Goal: Task Accomplishment & Management: Complete application form

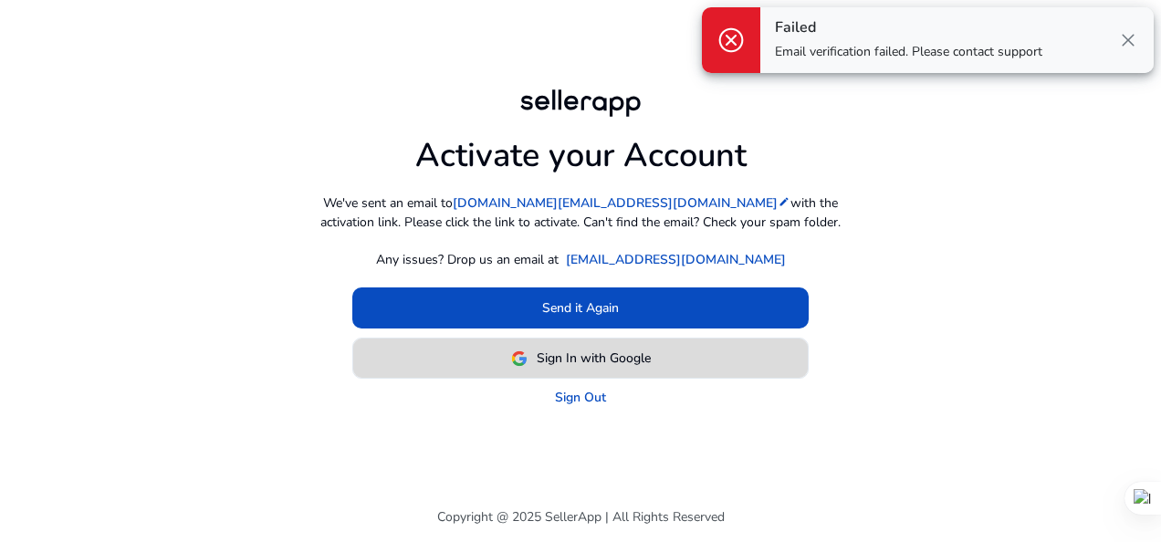
click at [537, 354] on span "Sign In with Google" at bounding box center [594, 358] width 114 height 19
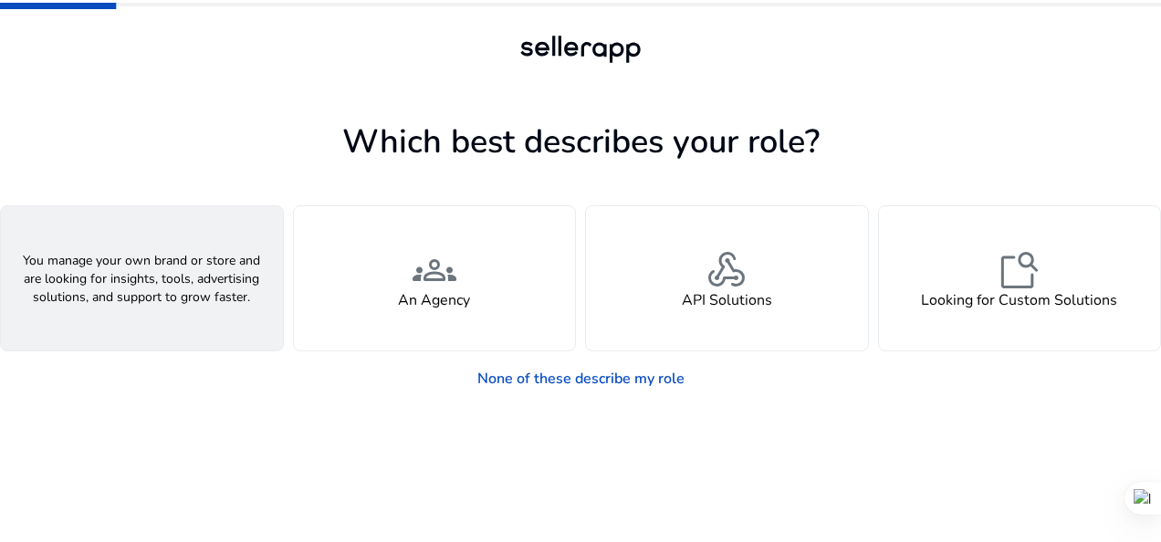
click at [164, 334] on div "person A Seller" at bounding box center [142, 278] width 282 height 144
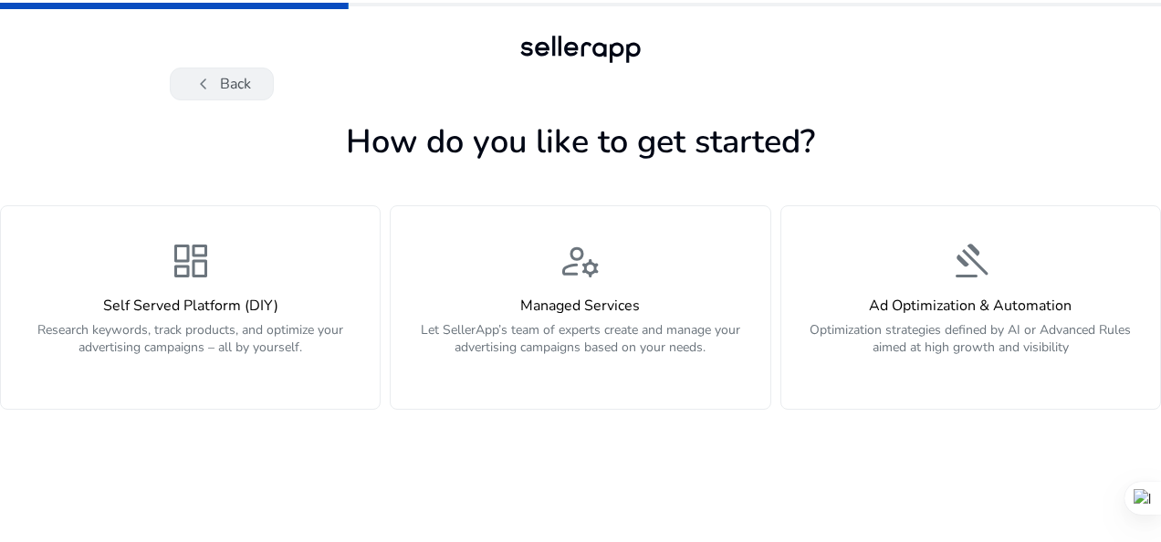
click at [234, 86] on button "chevron_left Back" at bounding box center [222, 84] width 104 height 33
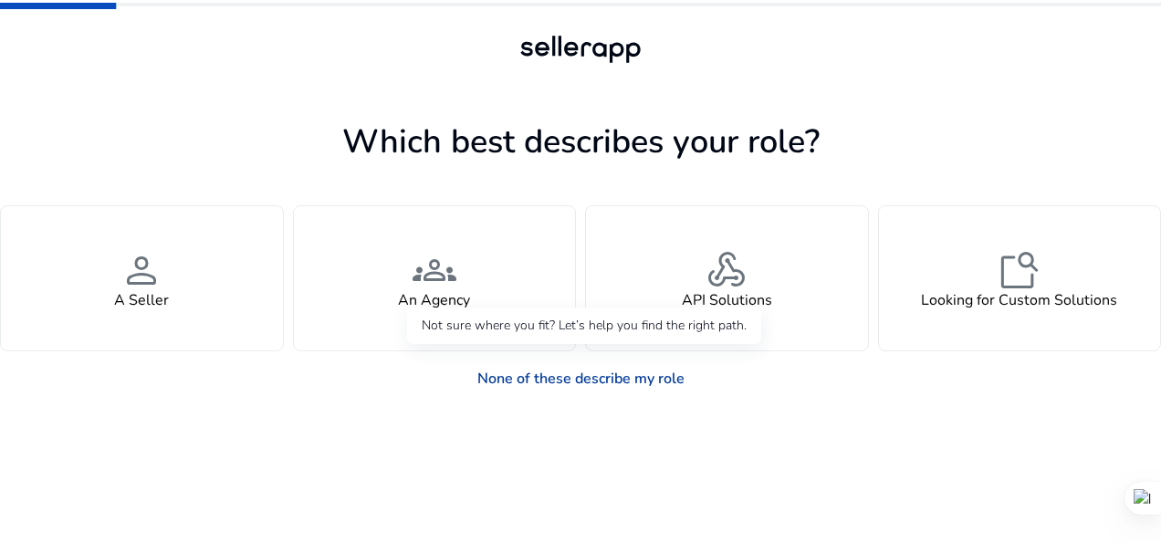
click at [612, 374] on link "None of these describe my role" at bounding box center [581, 379] width 236 height 37
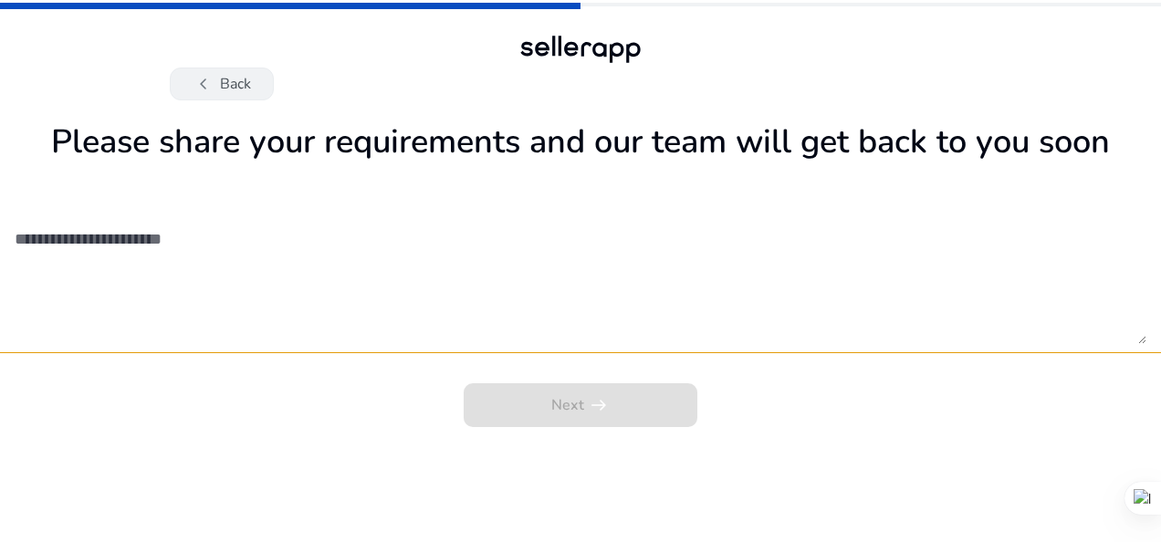
click at [241, 77] on button "chevron_left Back" at bounding box center [222, 84] width 104 height 33
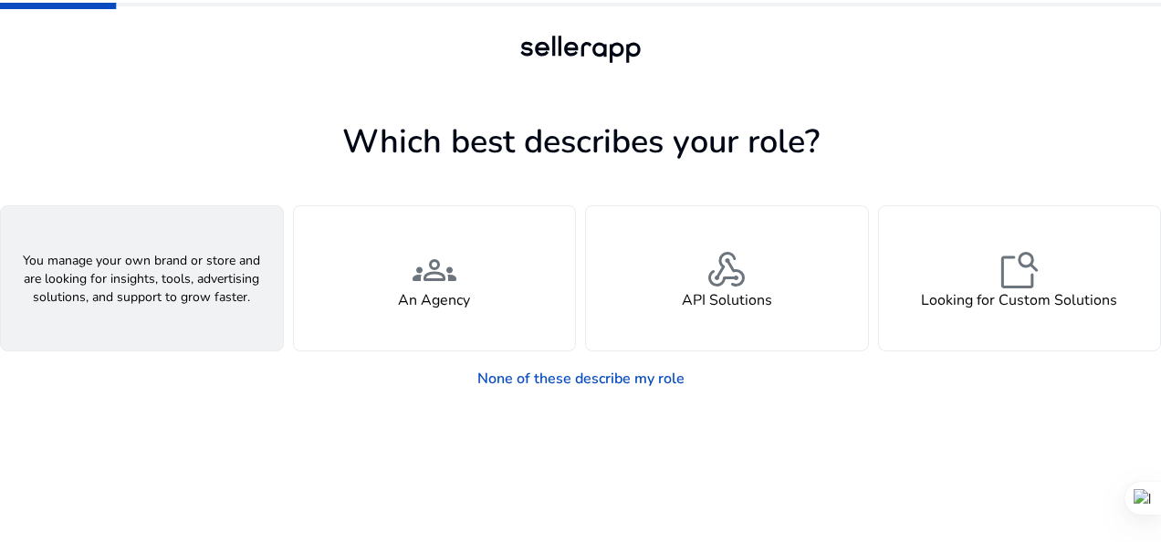
click at [158, 248] on span "person" at bounding box center [142, 270] width 44 height 44
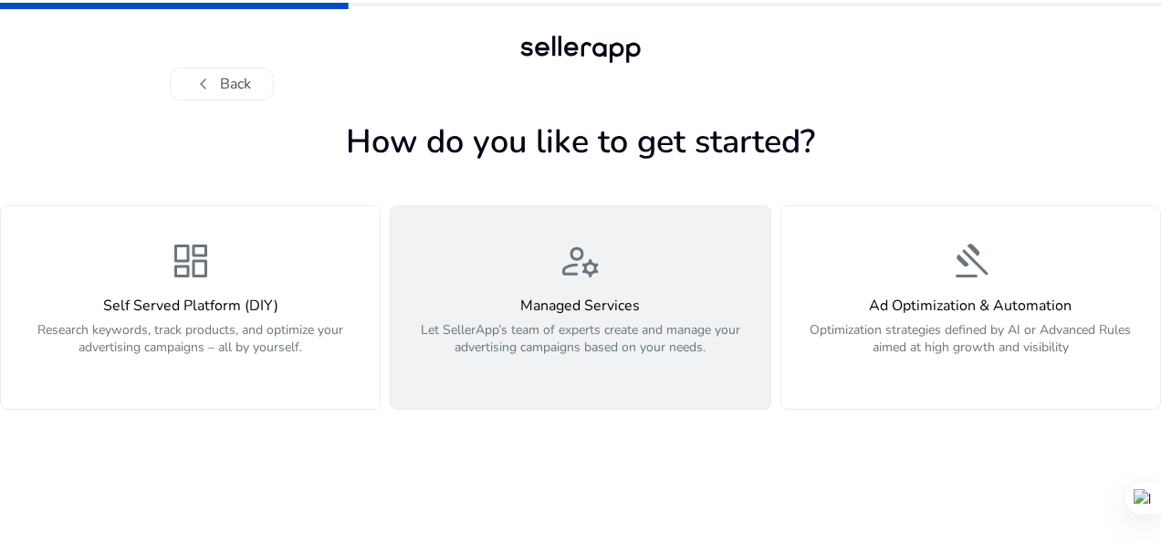
click at [447, 362] on p "Let SellerApp’s team of experts create and manage your advertising campaigns ba…" at bounding box center [580, 348] width 357 height 55
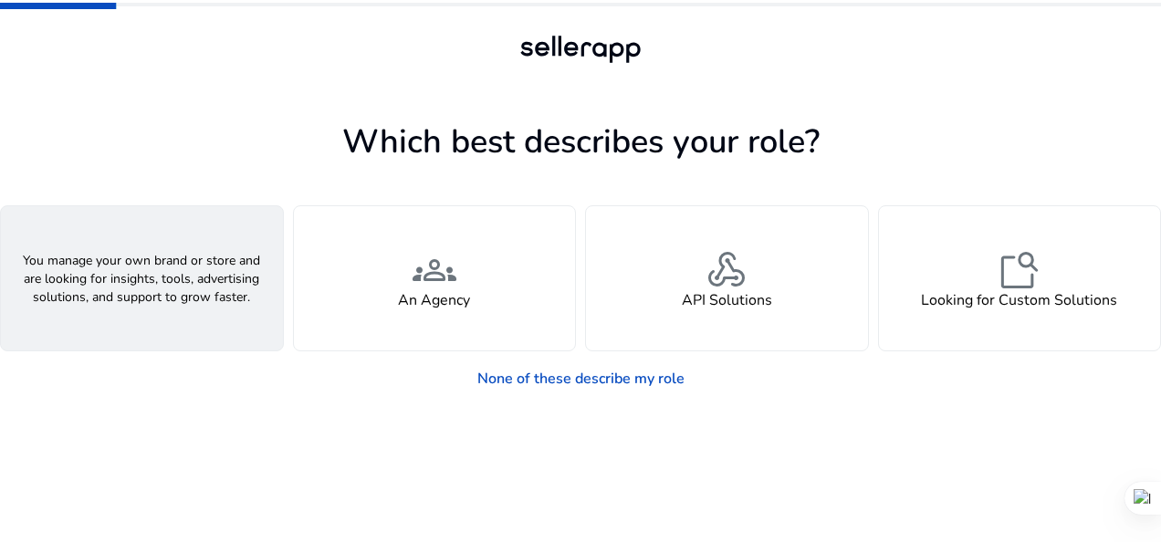
click at [172, 270] on div "person A Seller" at bounding box center [142, 278] width 282 height 144
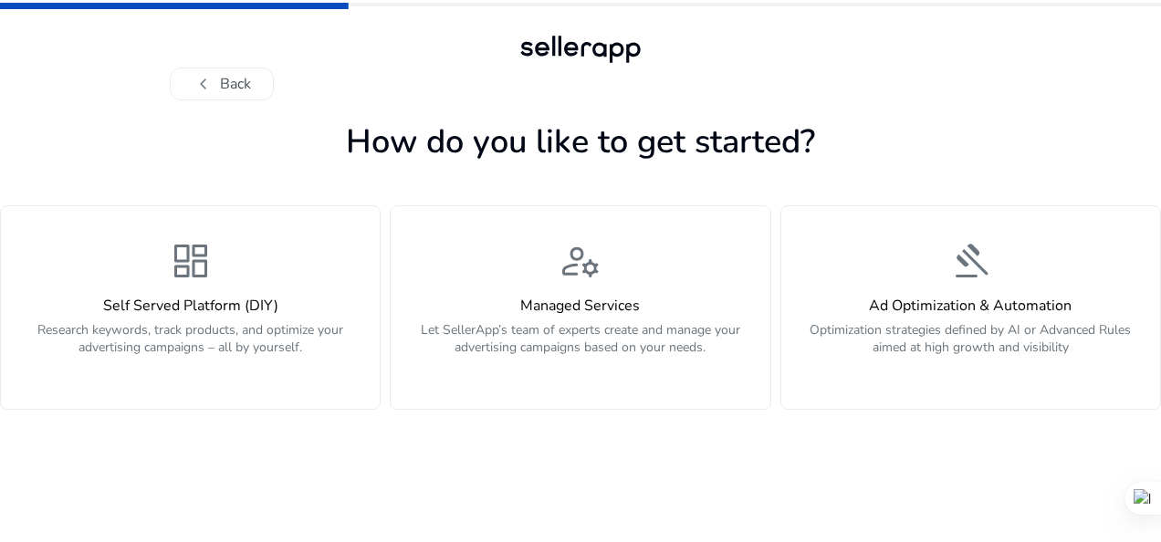
click at [172, 270] on span "dashboard" at bounding box center [191, 261] width 44 height 44
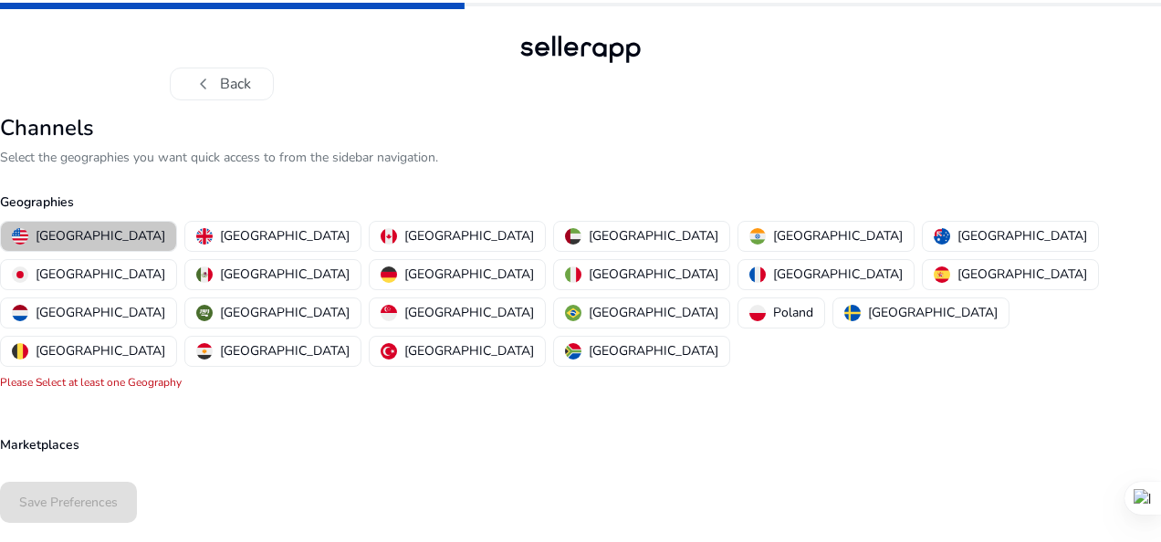
click at [104, 226] on p "[GEOGRAPHIC_DATA]" at bounding box center [101, 235] width 130 height 19
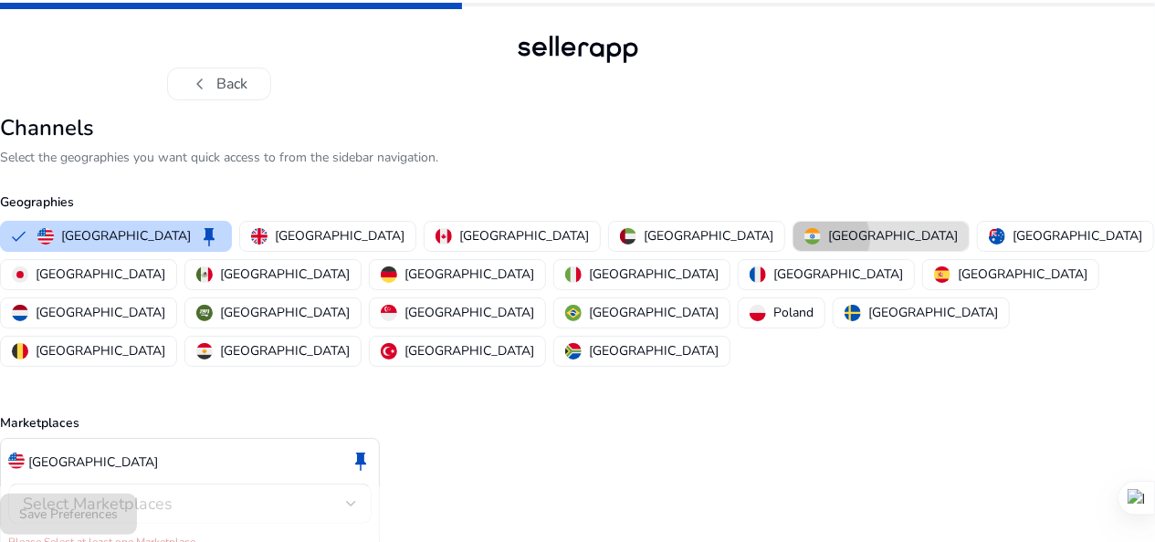
click at [804, 238] on div "[GEOGRAPHIC_DATA]" at bounding box center [880, 235] width 153 height 19
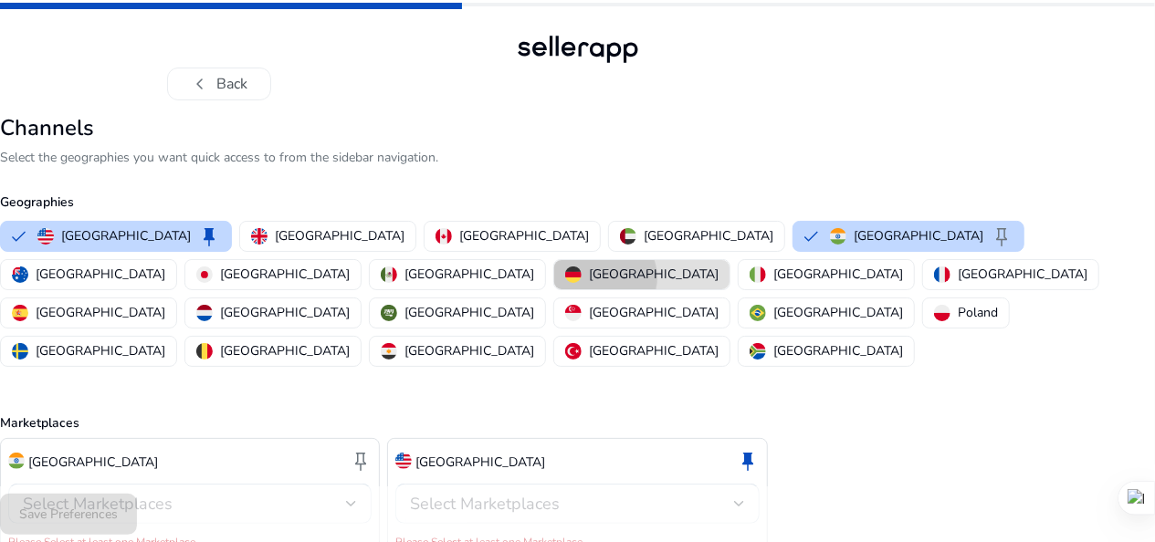
click at [718, 265] on p "[GEOGRAPHIC_DATA]" at bounding box center [654, 274] width 130 height 19
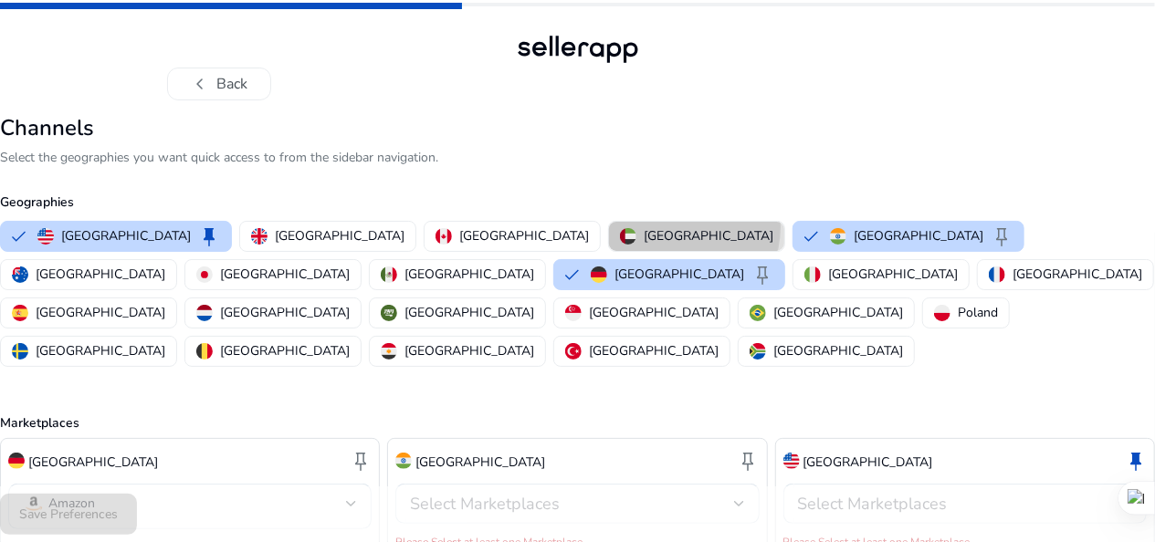
click at [644, 226] on p "[GEOGRAPHIC_DATA]" at bounding box center [709, 235] width 130 height 19
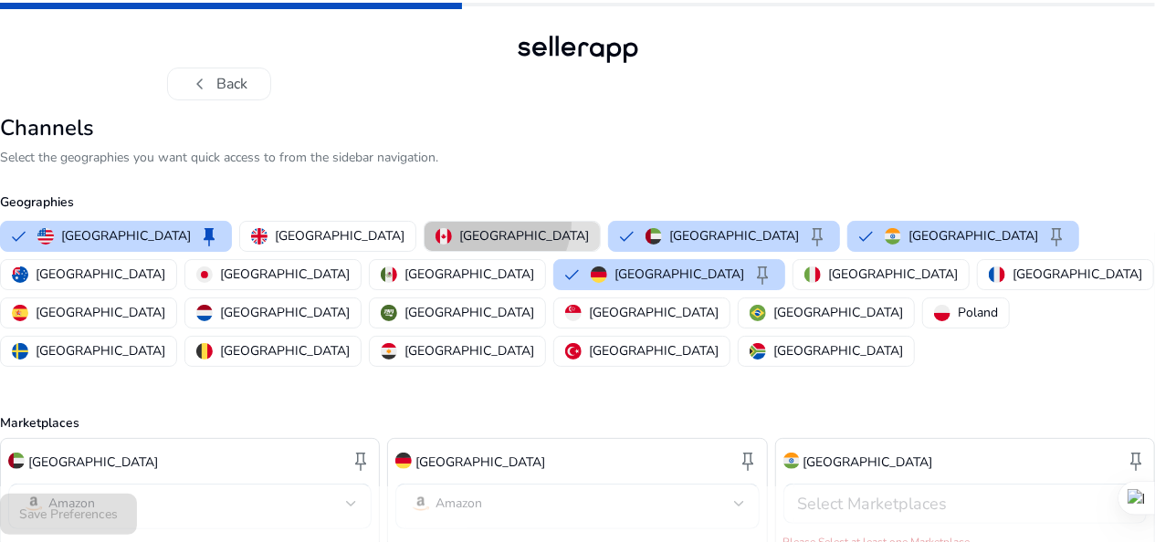
click at [424, 223] on button "[GEOGRAPHIC_DATA]" at bounding box center [511, 236] width 175 height 29
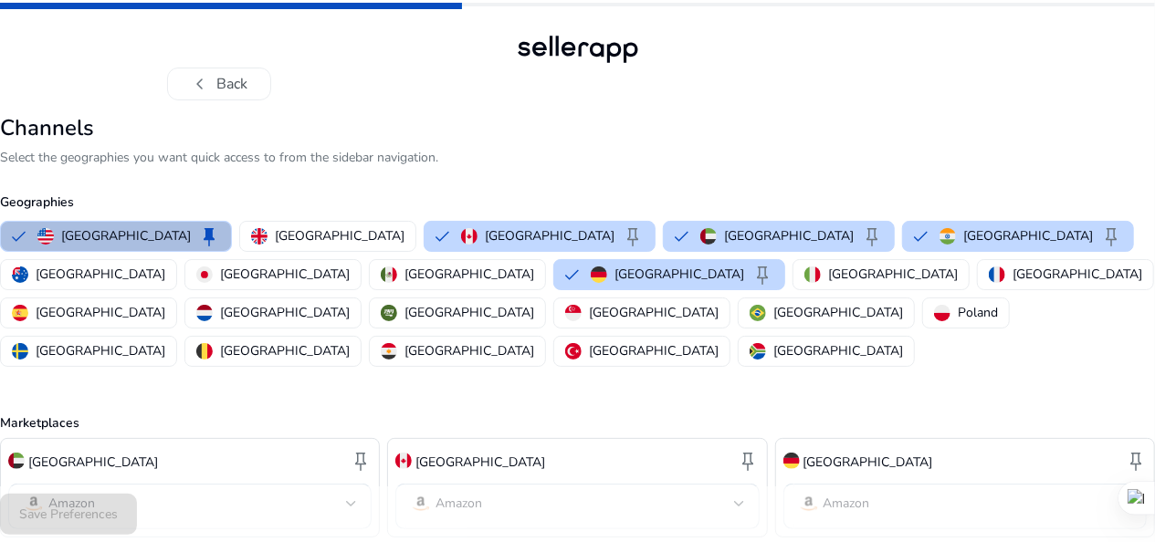
click at [320, 218] on div "[GEOGRAPHIC_DATA] keep [GEOGRAPHIC_DATA] [GEOGRAPHIC_DATA] keep [GEOGRAPHIC_DAT…" at bounding box center [574, 293] width 1162 height 153
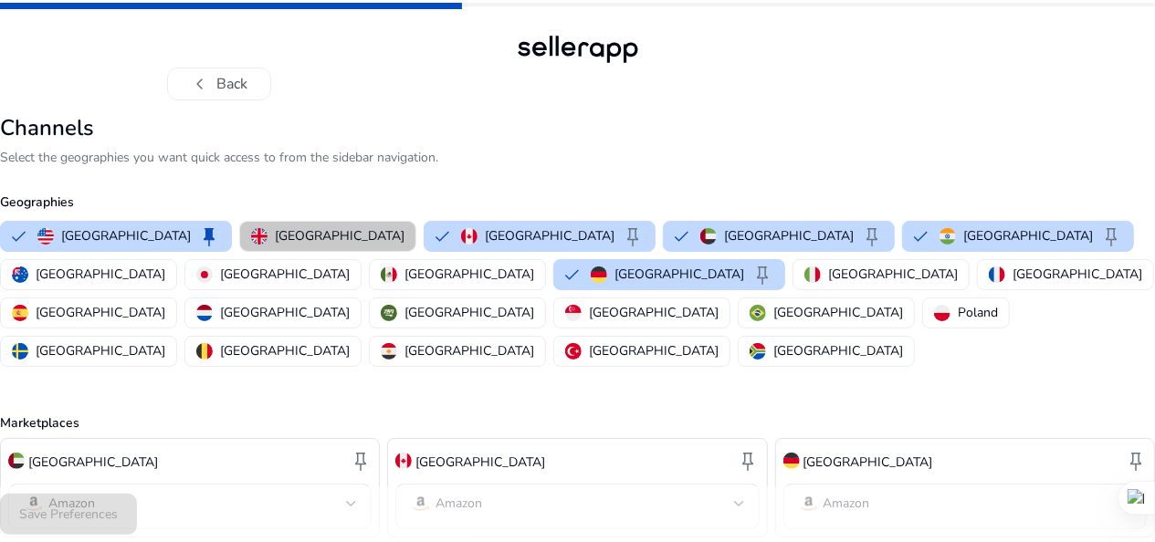
click at [288, 227] on p "[GEOGRAPHIC_DATA]" at bounding box center [340, 235] width 130 height 19
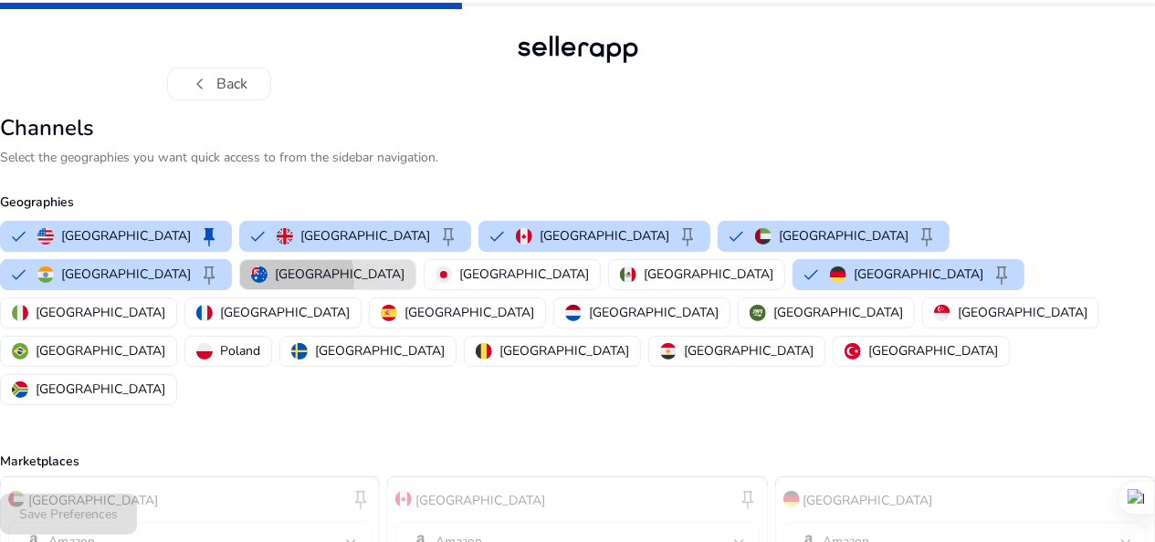
click at [404, 265] on p "[GEOGRAPHIC_DATA]" at bounding box center [340, 274] width 130 height 19
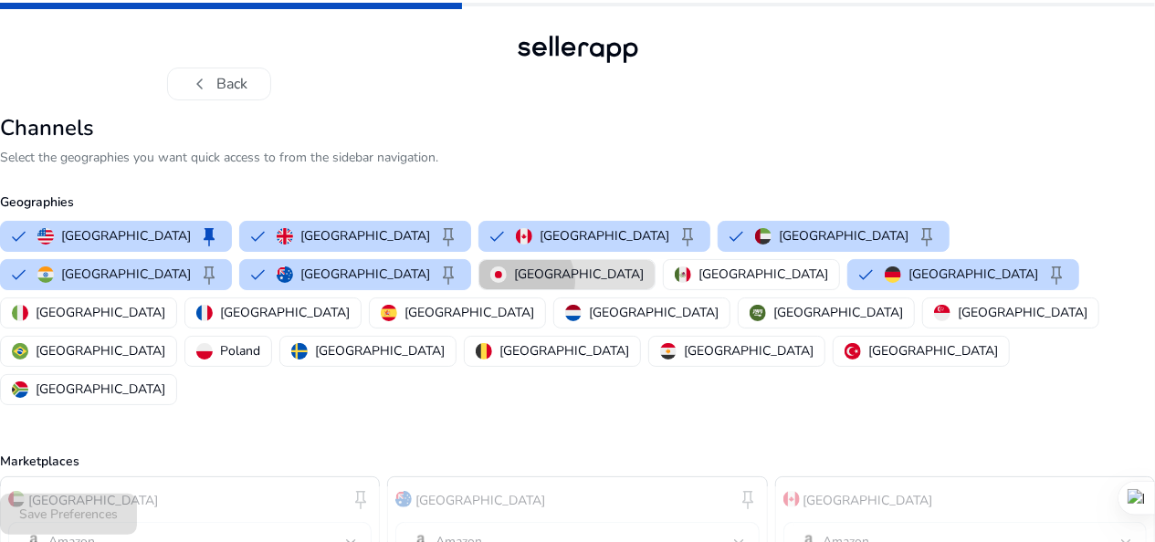
click at [644, 265] on p "[GEOGRAPHIC_DATA]" at bounding box center [579, 274] width 130 height 19
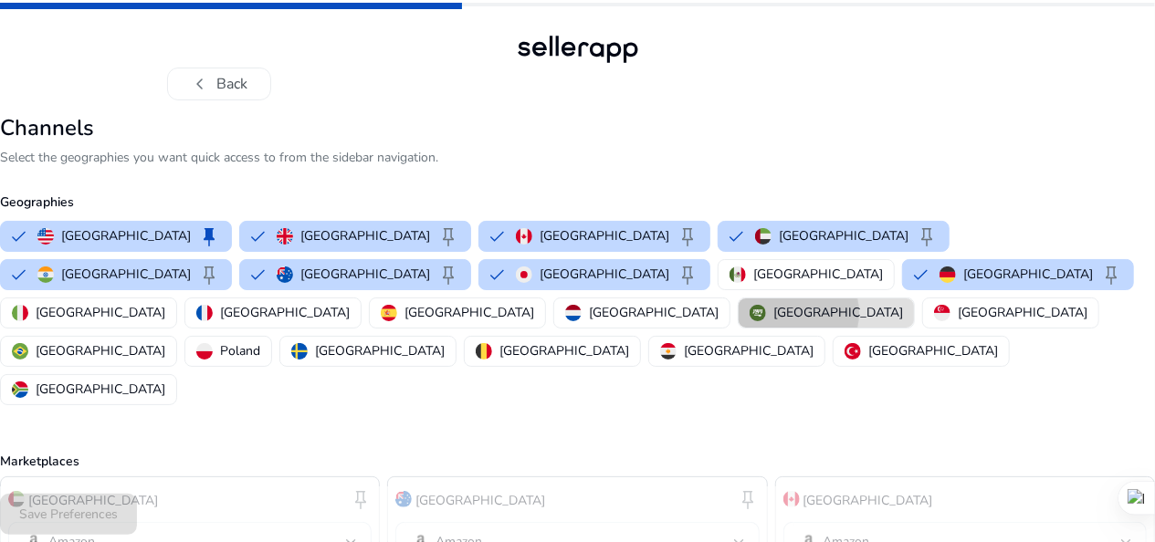
click at [833, 303] on p "[GEOGRAPHIC_DATA]" at bounding box center [838, 312] width 130 height 19
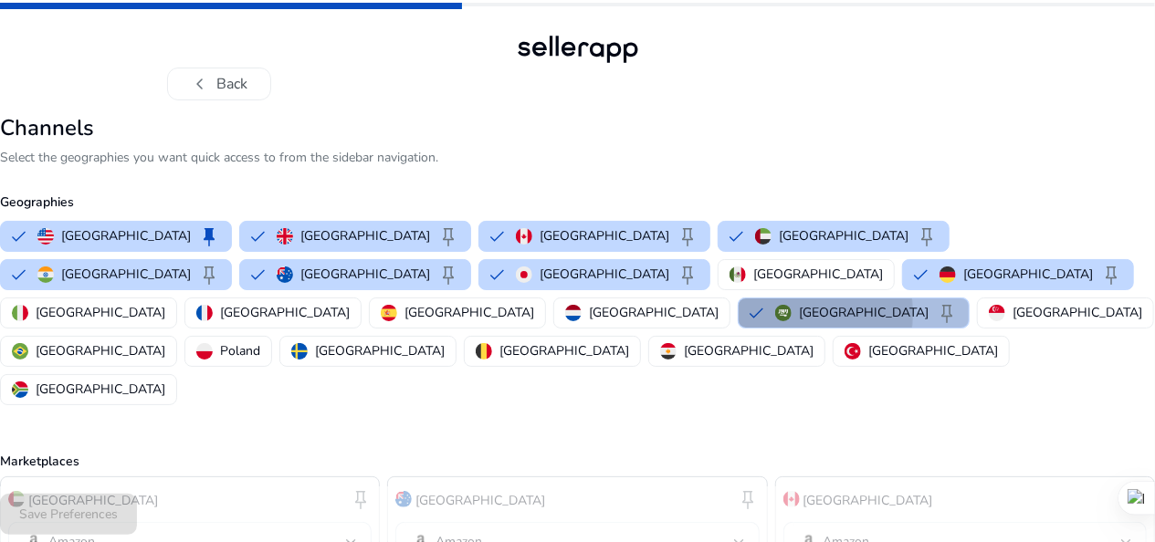
click at [791, 305] on img "button" at bounding box center [783, 313] width 16 height 16
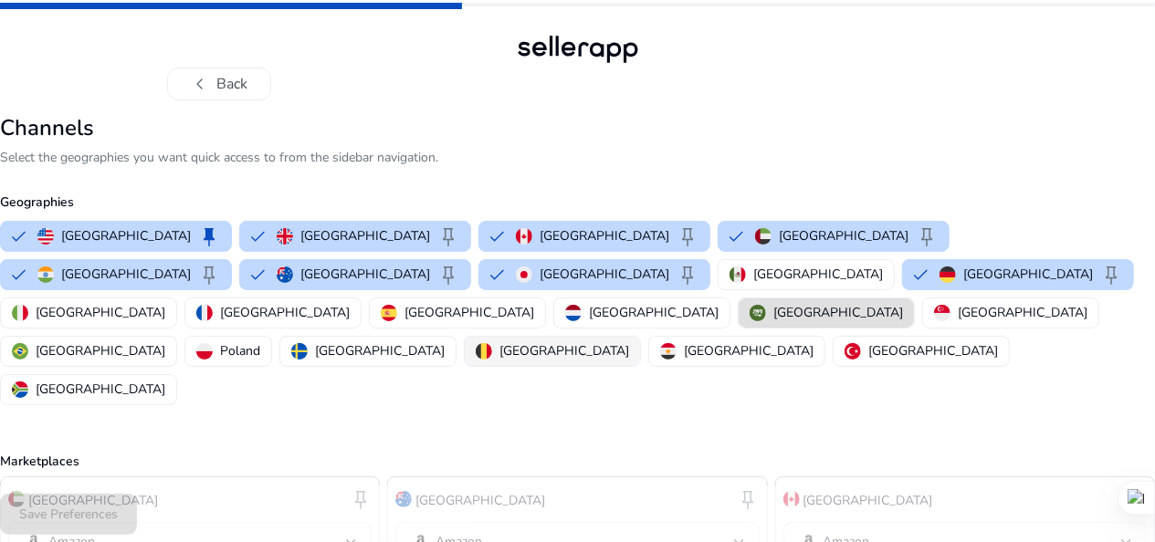
click at [499, 341] on p "[GEOGRAPHIC_DATA]" at bounding box center [564, 350] width 130 height 19
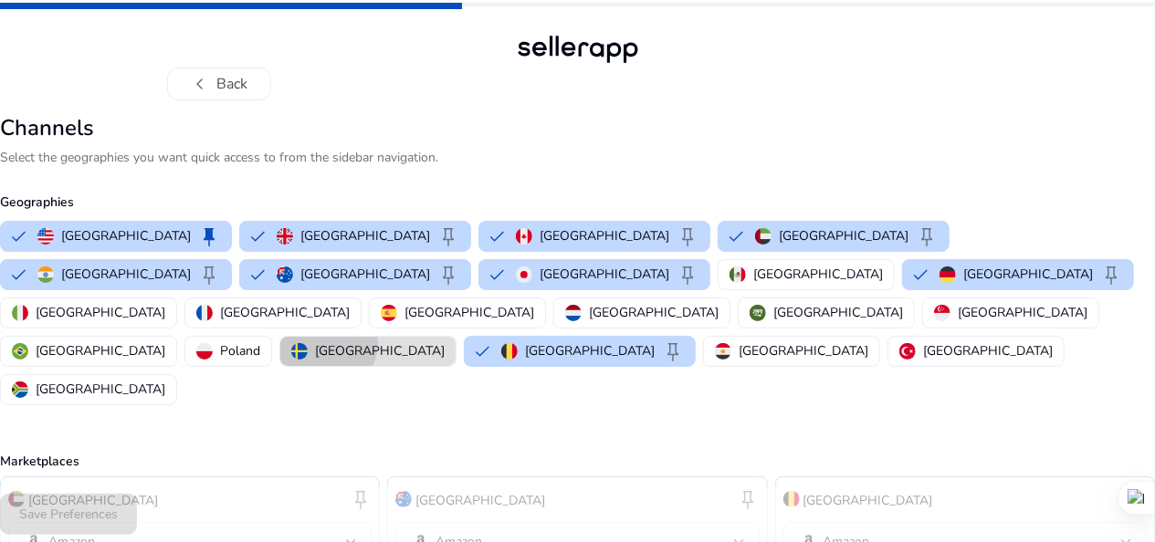
click at [315, 341] on p "[GEOGRAPHIC_DATA]" at bounding box center [380, 350] width 130 height 19
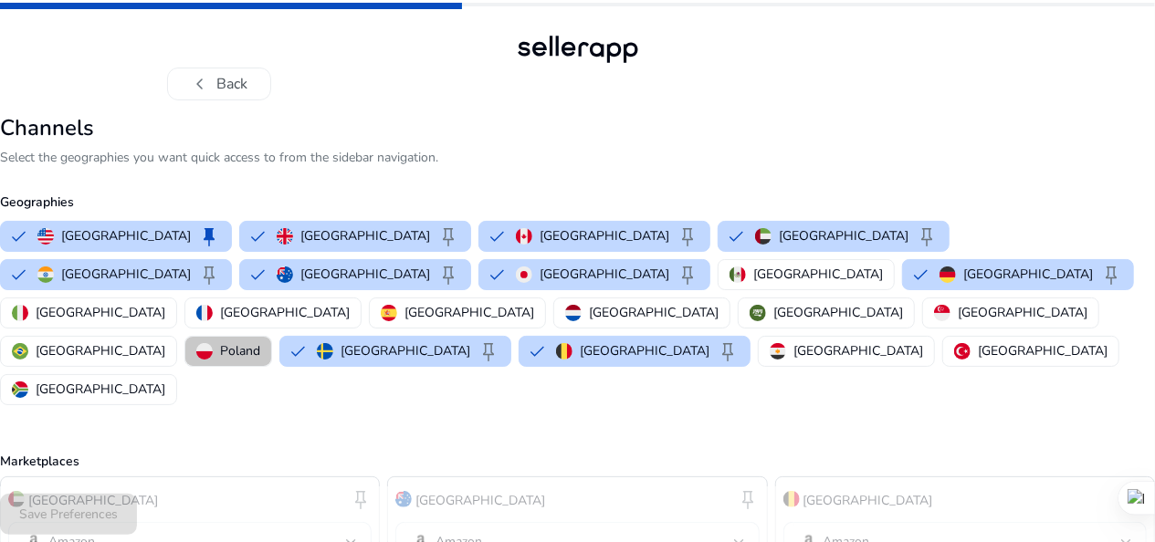
click at [220, 341] on p "Poland" at bounding box center [240, 350] width 40 height 19
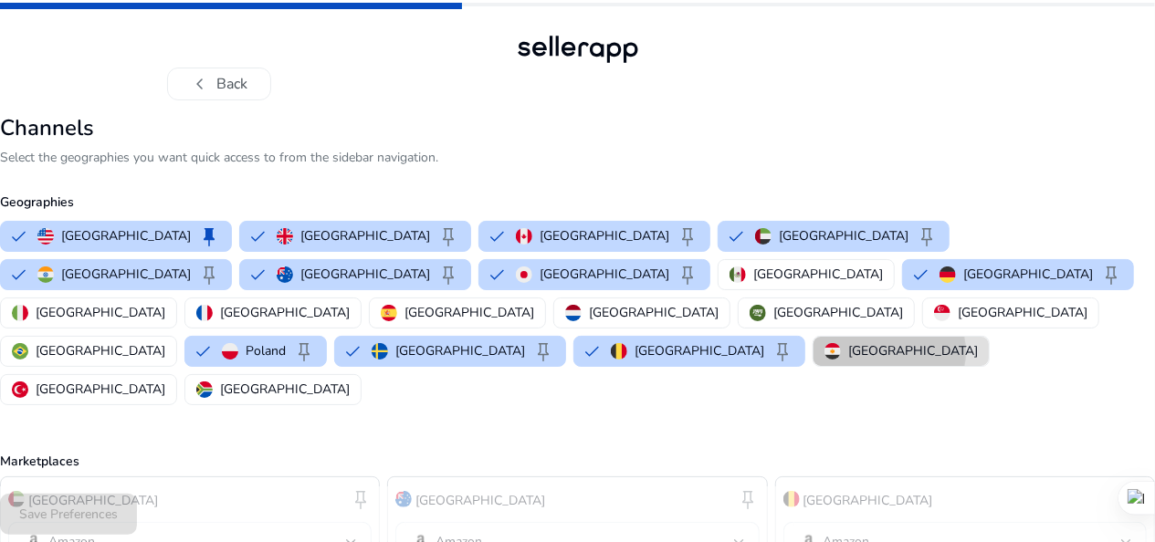
click at [813, 337] on button "[GEOGRAPHIC_DATA]" at bounding box center [900, 351] width 175 height 29
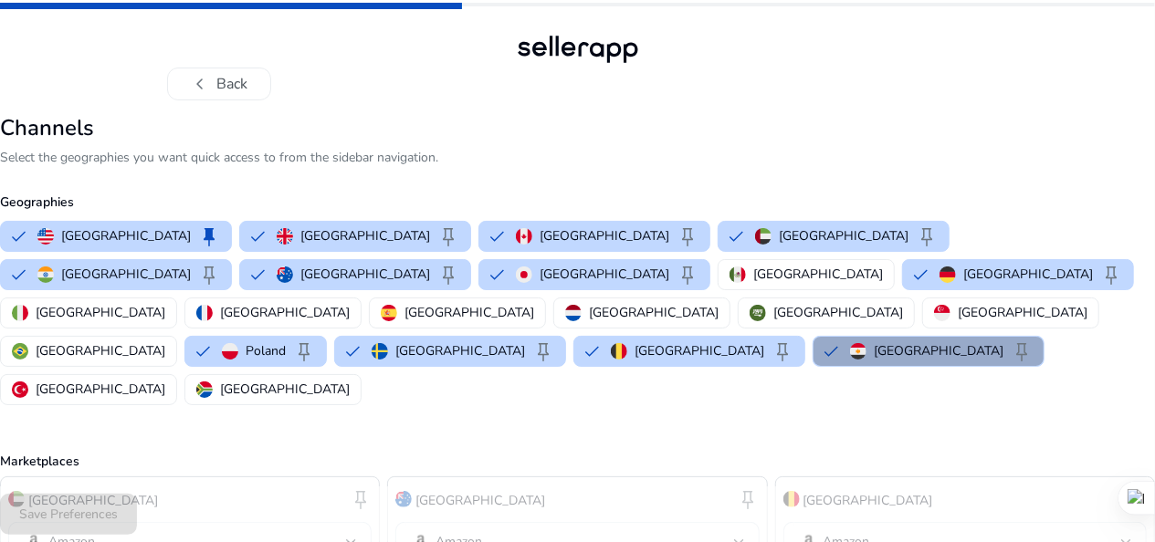
click at [813, 337] on button "Egypt keep" at bounding box center [928, 351] width 230 height 29
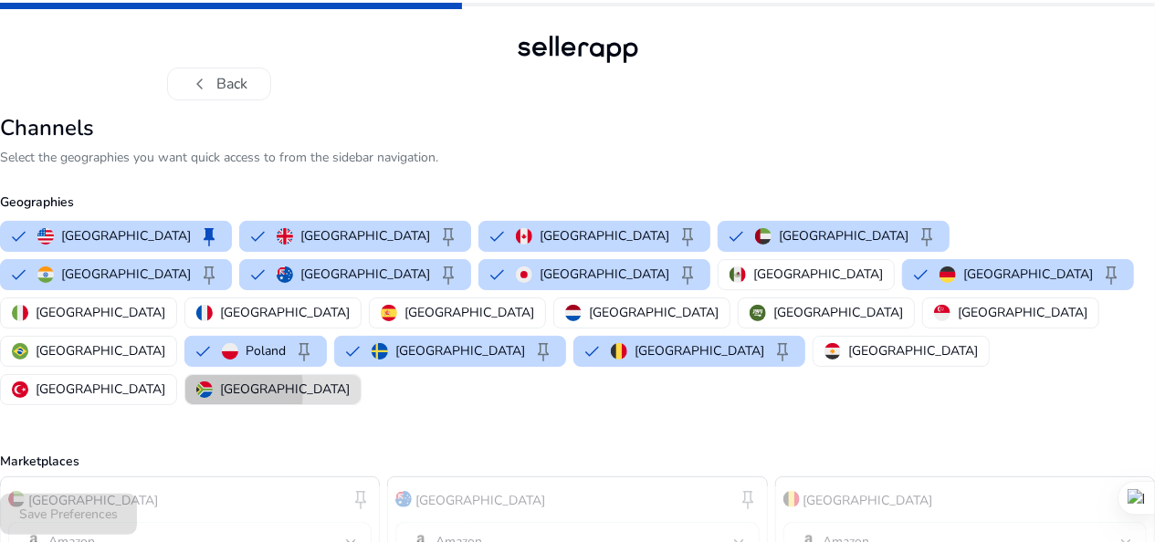
click at [361, 375] on button "[GEOGRAPHIC_DATA]" at bounding box center [272, 389] width 175 height 29
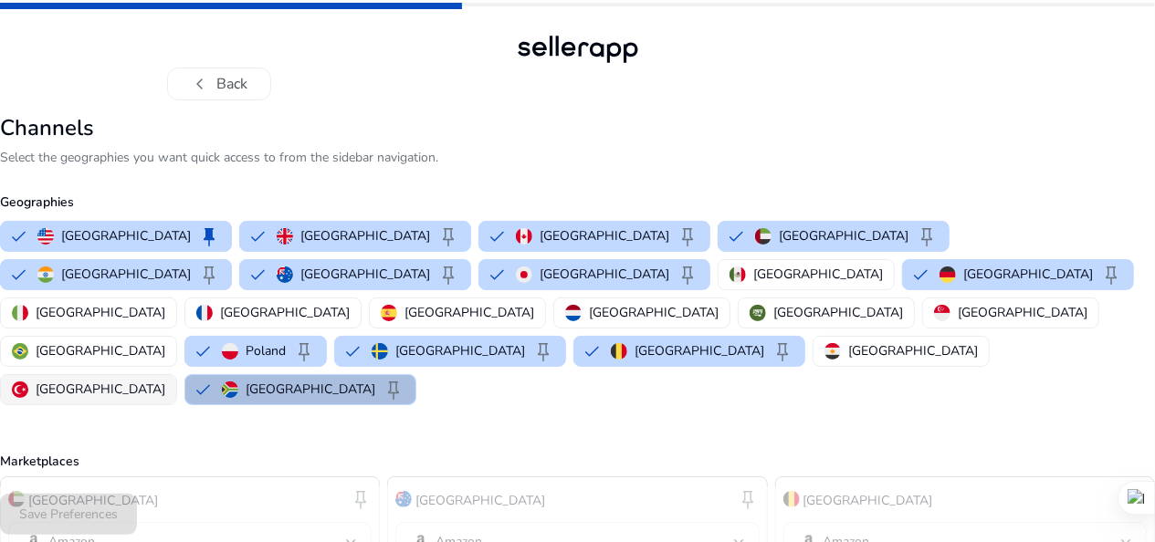
click at [165, 380] on p "[GEOGRAPHIC_DATA]" at bounding box center [101, 389] width 130 height 19
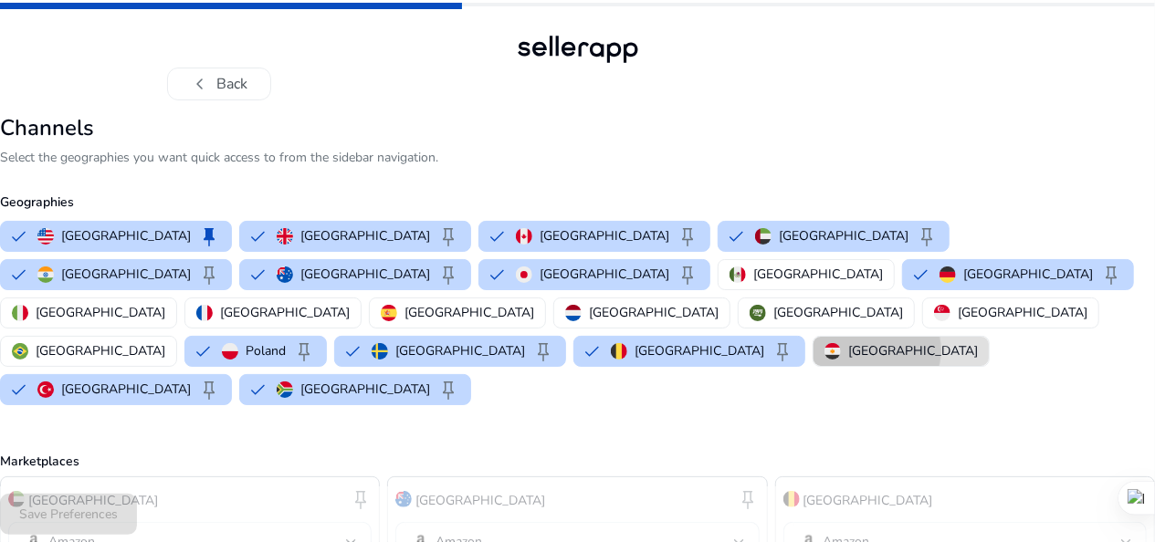
click at [848, 341] on p "[GEOGRAPHIC_DATA]" at bounding box center [913, 350] width 130 height 19
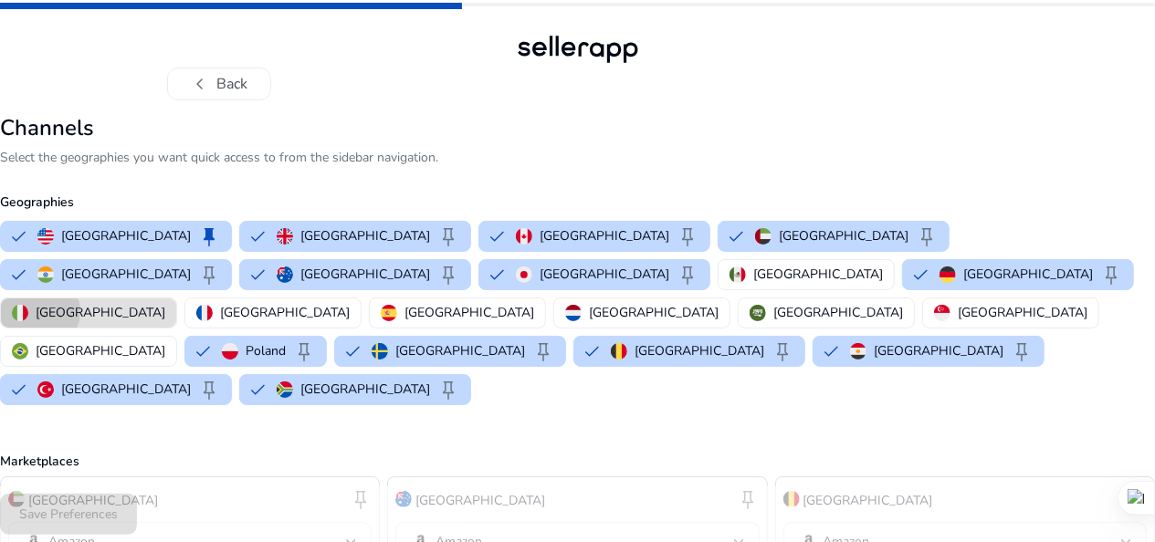
click at [165, 303] on p "[GEOGRAPHIC_DATA]" at bounding box center [101, 312] width 130 height 19
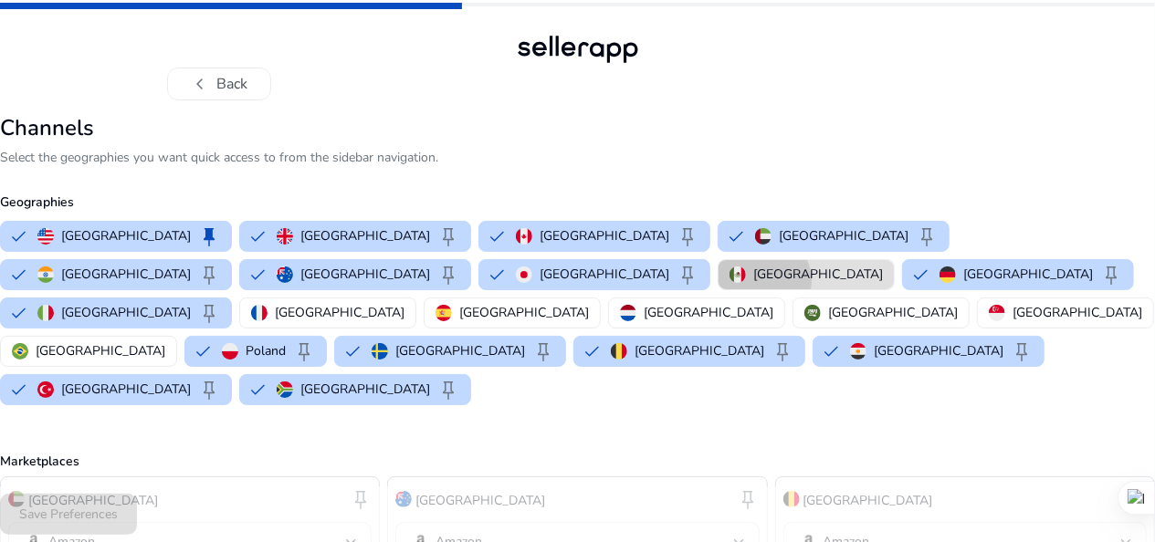
click at [753, 279] on p "[GEOGRAPHIC_DATA]" at bounding box center [818, 274] width 130 height 19
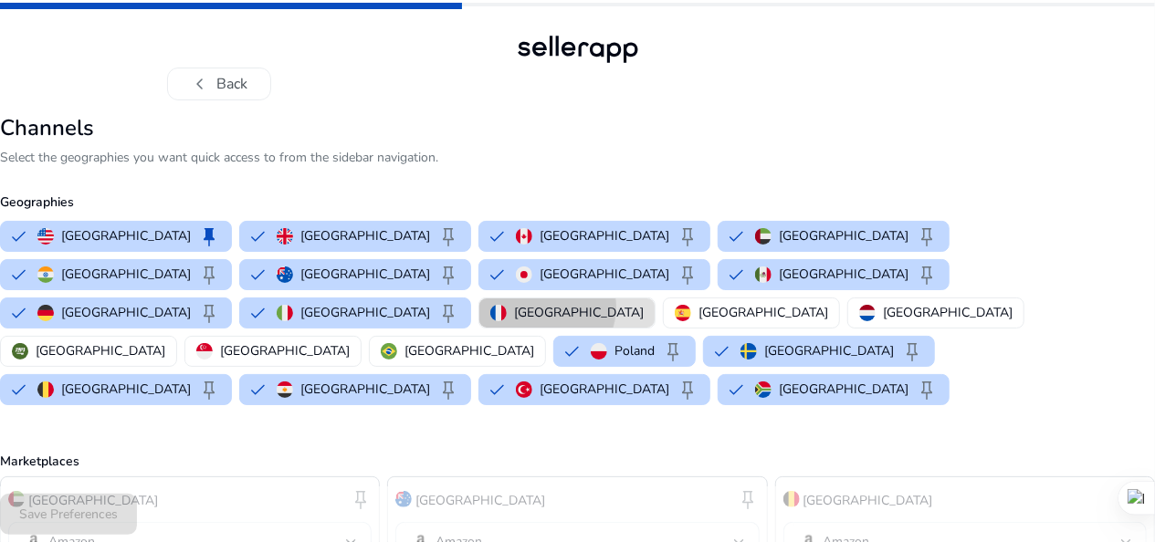
click at [644, 303] on p "[GEOGRAPHIC_DATA]" at bounding box center [579, 312] width 130 height 19
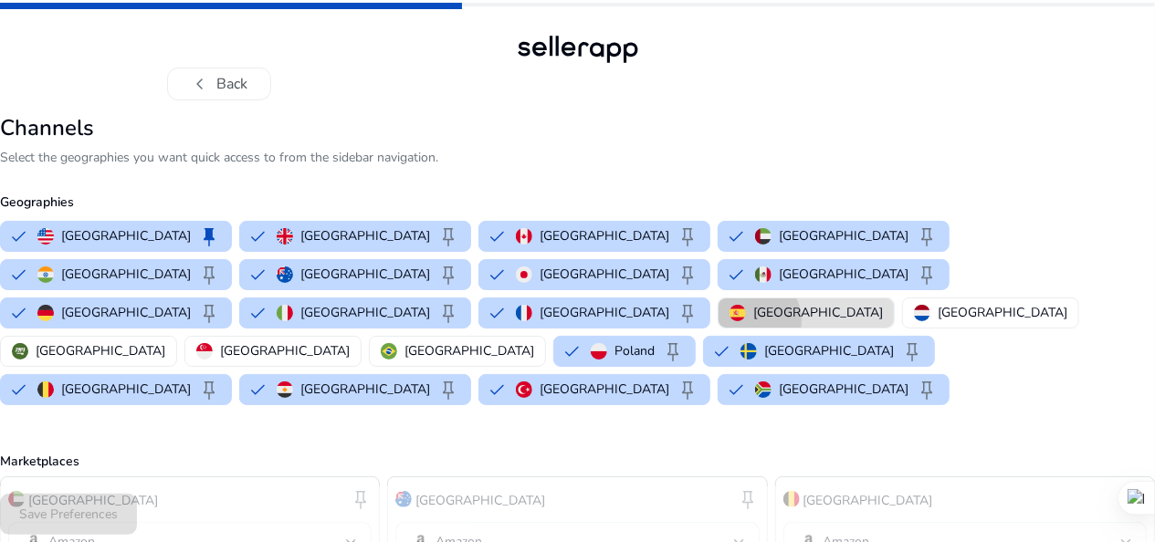
click at [766, 303] on div "[GEOGRAPHIC_DATA]" at bounding box center [805, 312] width 153 height 19
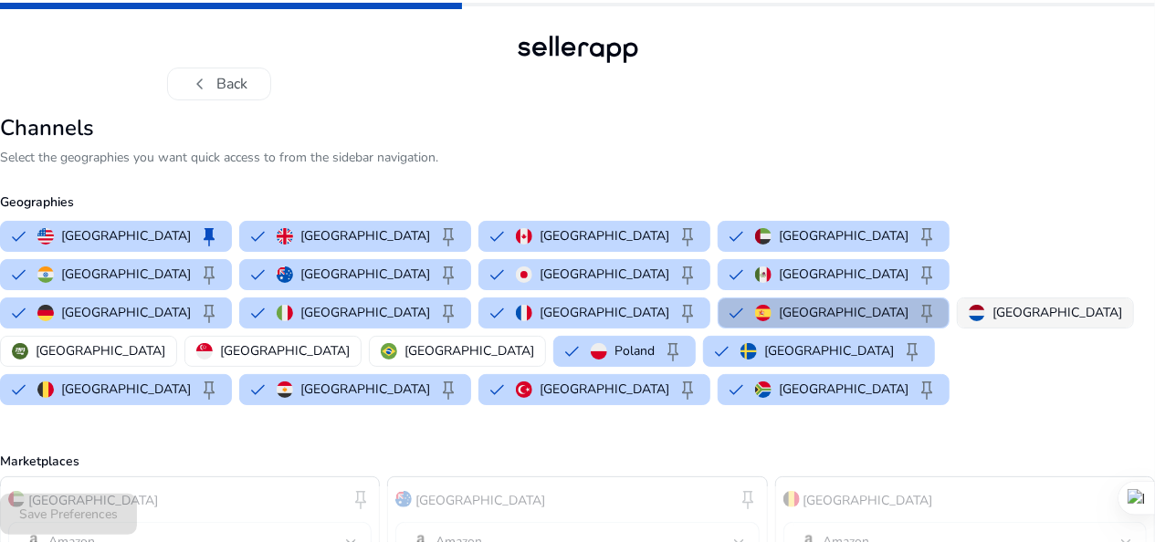
click at [992, 303] on p "[GEOGRAPHIC_DATA]" at bounding box center [1057, 312] width 130 height 19
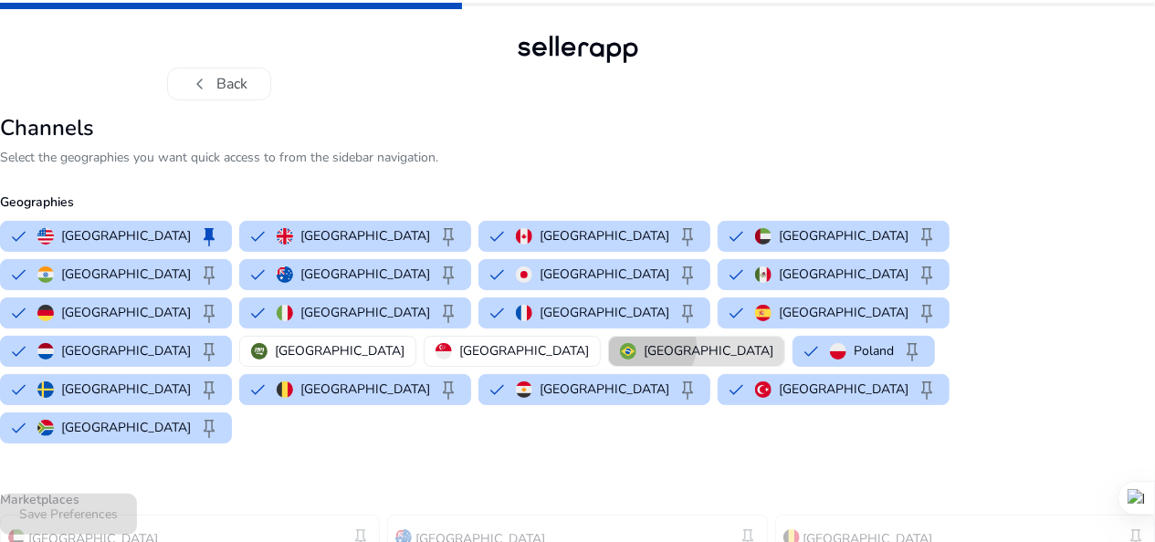
click at [644, 341] on p "[GEOGRAPHIC_DATA]" at bounding box center [709, 350] width 130 height 19
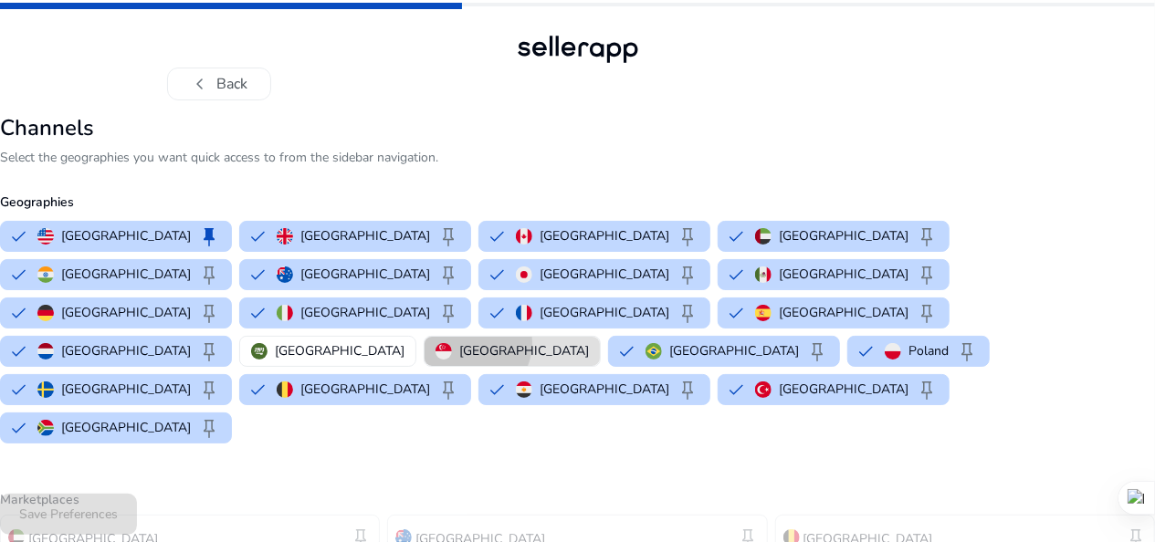
click at [459, 341] on p "[GEOGRAPHIC_DATA]" at bounding box center [524, 350] width 130 height 19
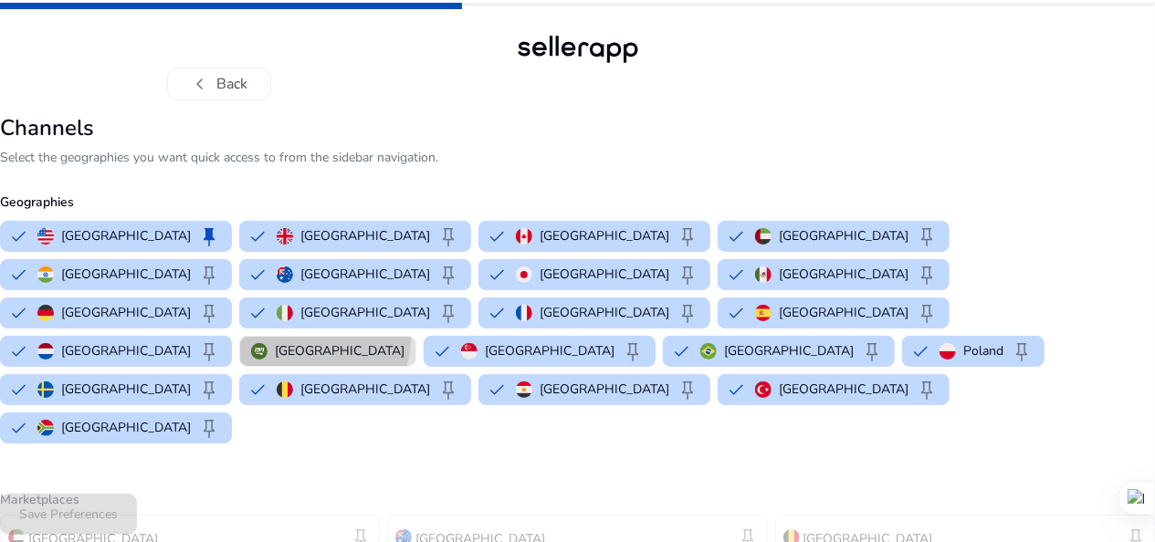
click at [240, 337] on button "[GEOGRAPHIC_DATA]" at bounding box center [327, 351] width 175 height 29
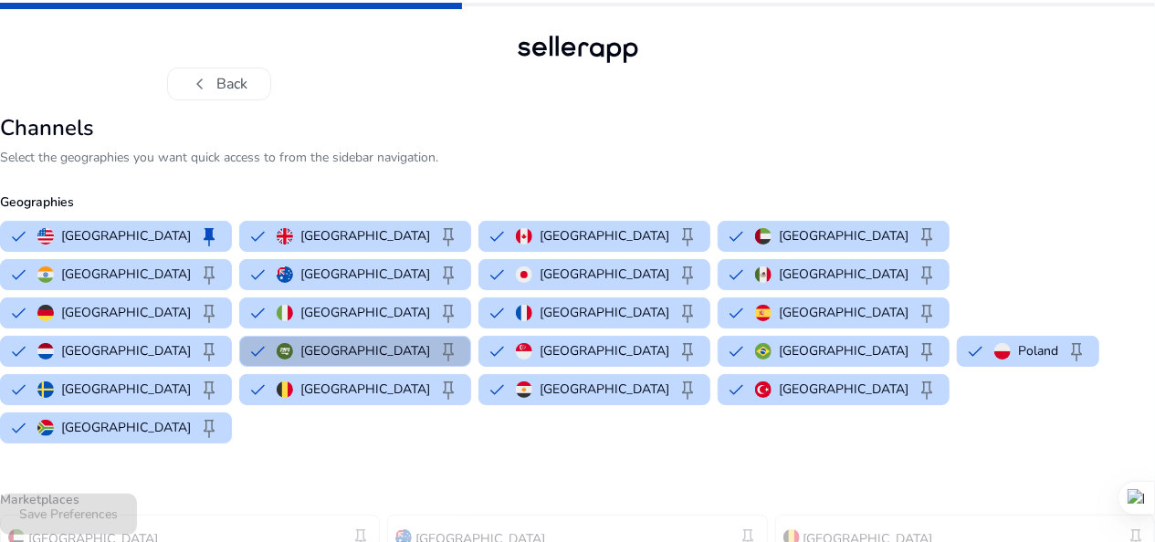
scroll to position [475, 0]
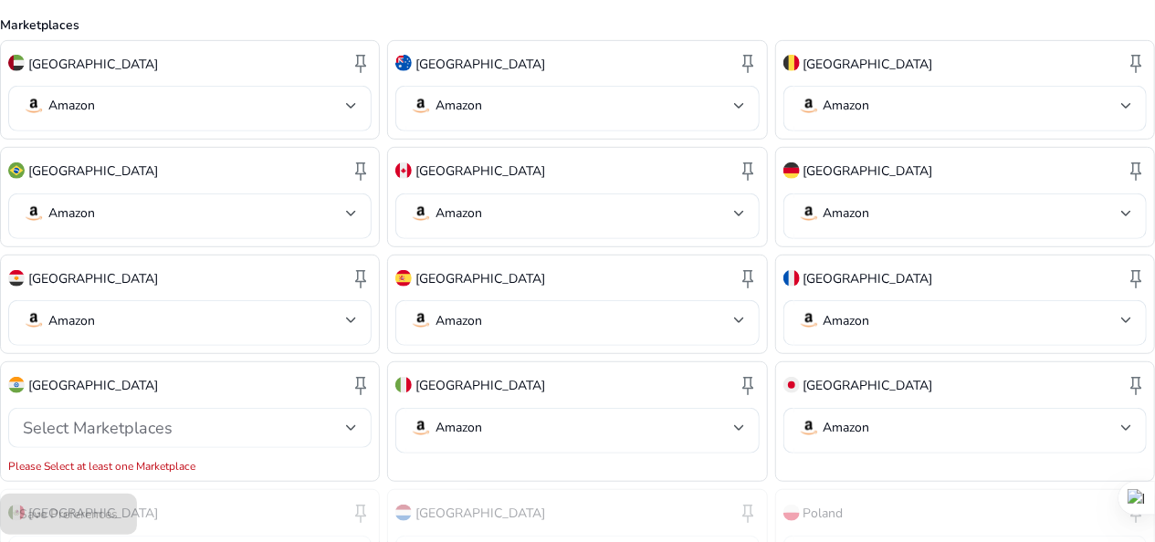
click at [346, 408] on div "Select Marketplaces" at bounding box center [190, 428] width 334 height 40
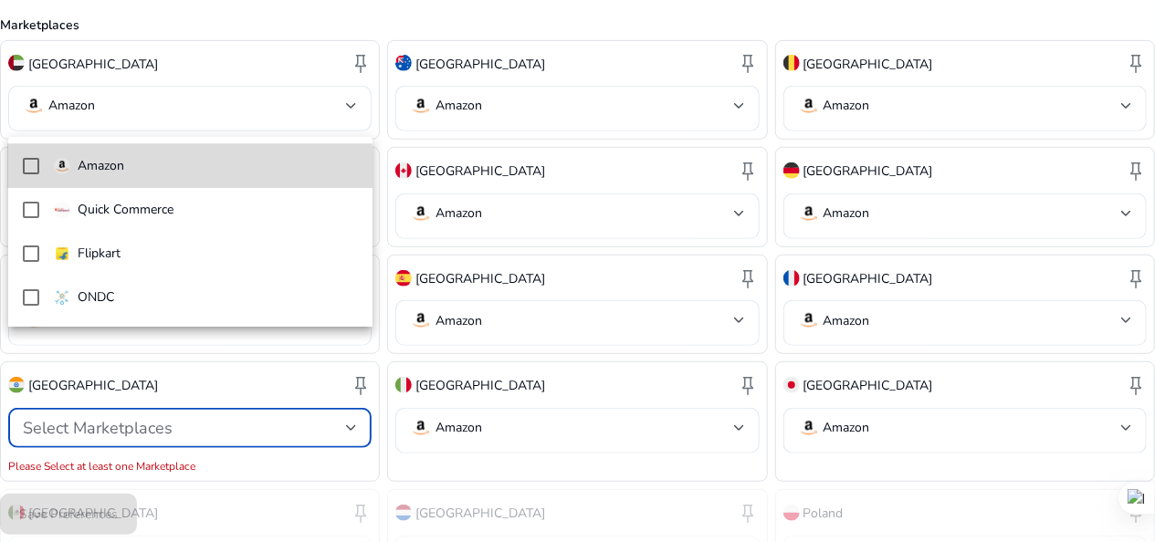
click at [29, 172] on mat-pseudo-checkbox at bounding box center [31, 166] width 16 height 16
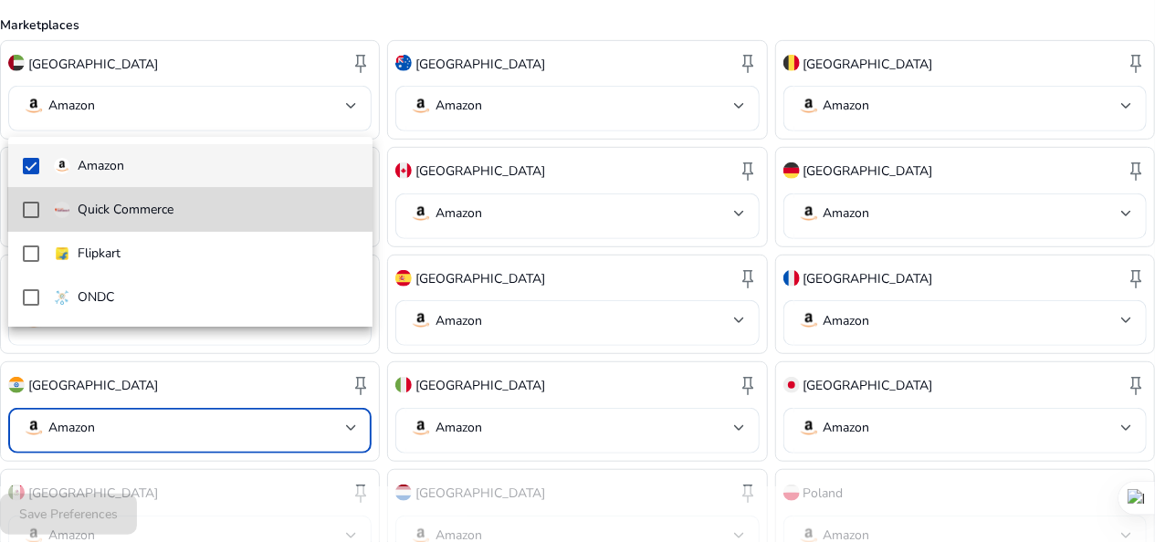
click at [21, 208] on mat-option "Quick Commerce" at bounding box center [190, 210] width 364 height 44
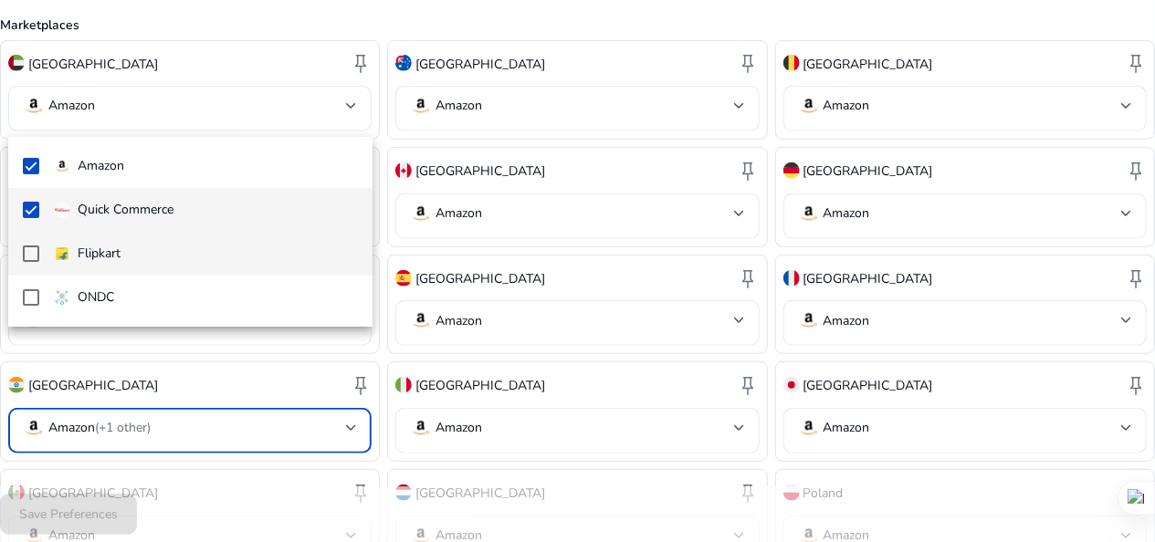
click at [25, 243] on mat-option "Flipkart" at bounding box center [190, 254] width 364 height 44
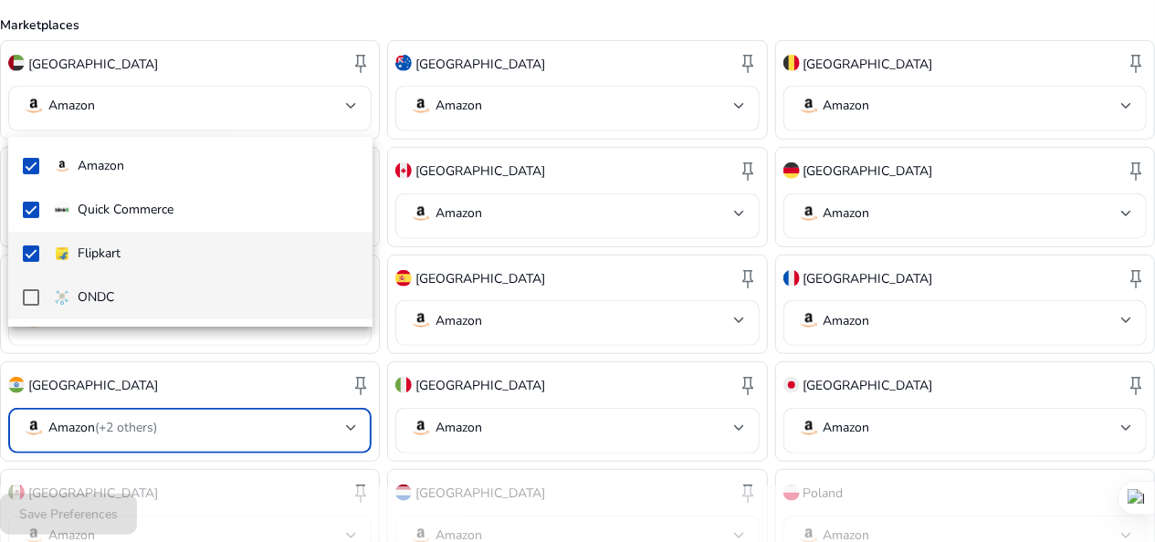
scroll to position [471, 0]
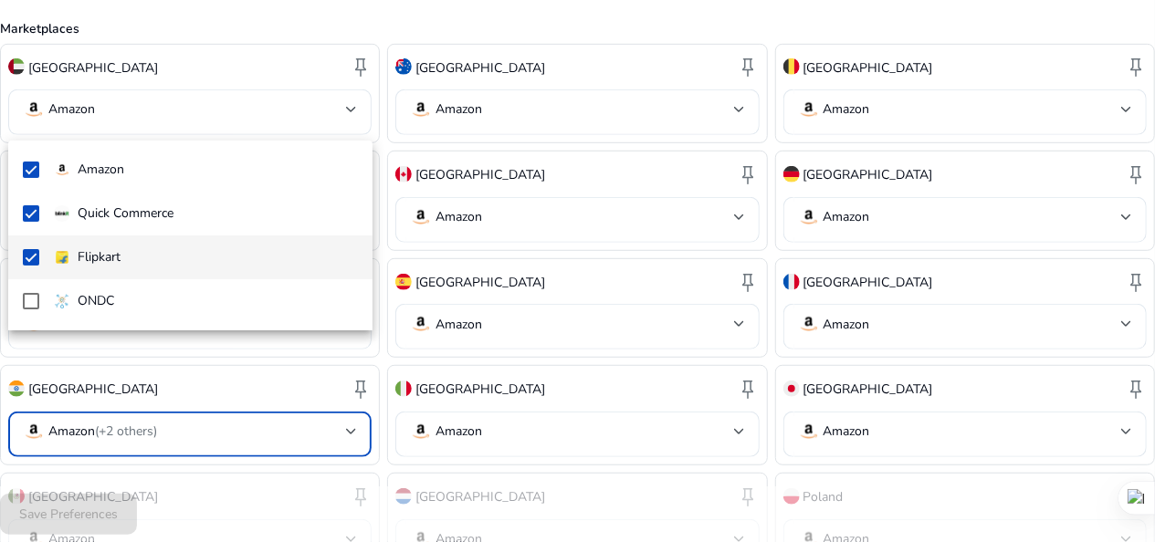
click at [0, 1] on html "chevron_left Back Channels Select the geographies you want quick access to from…" at bounding box center [577, 257] width 1155 height 1456
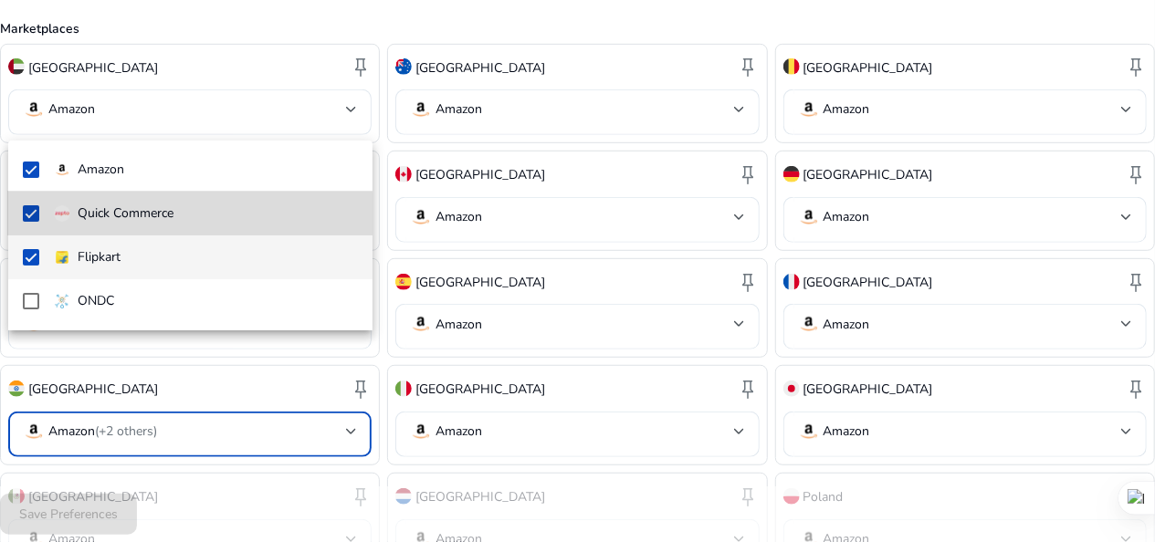
click at [35, 214] on mat-pseudo-checkbox at bounding box center [31, 213] width 16 height 16
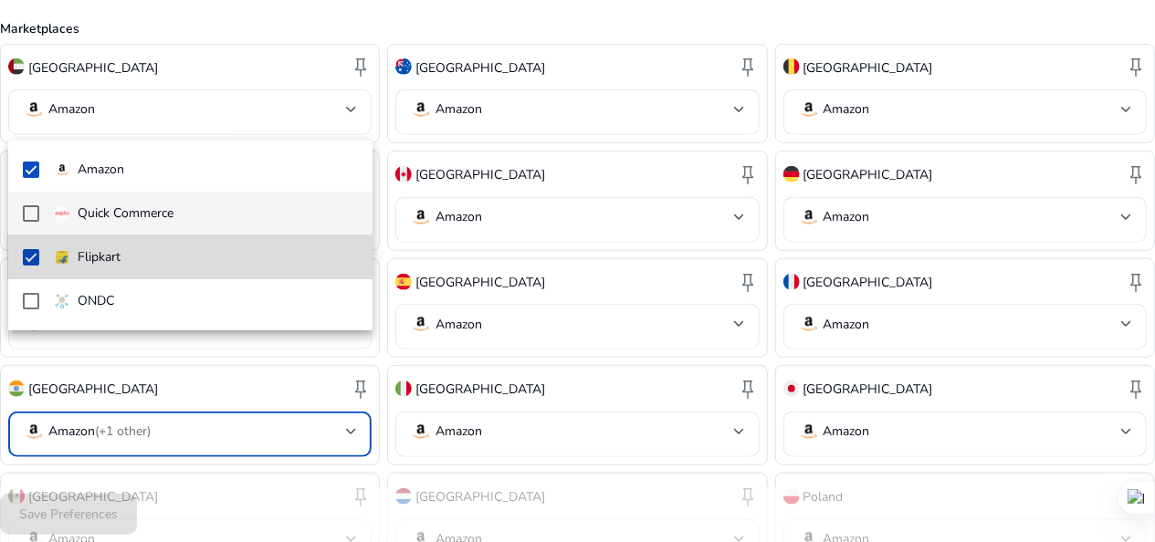
click at [29, 256] on mat-pseudo-checkbox at bounding box center [31, 257] width 16 height 16
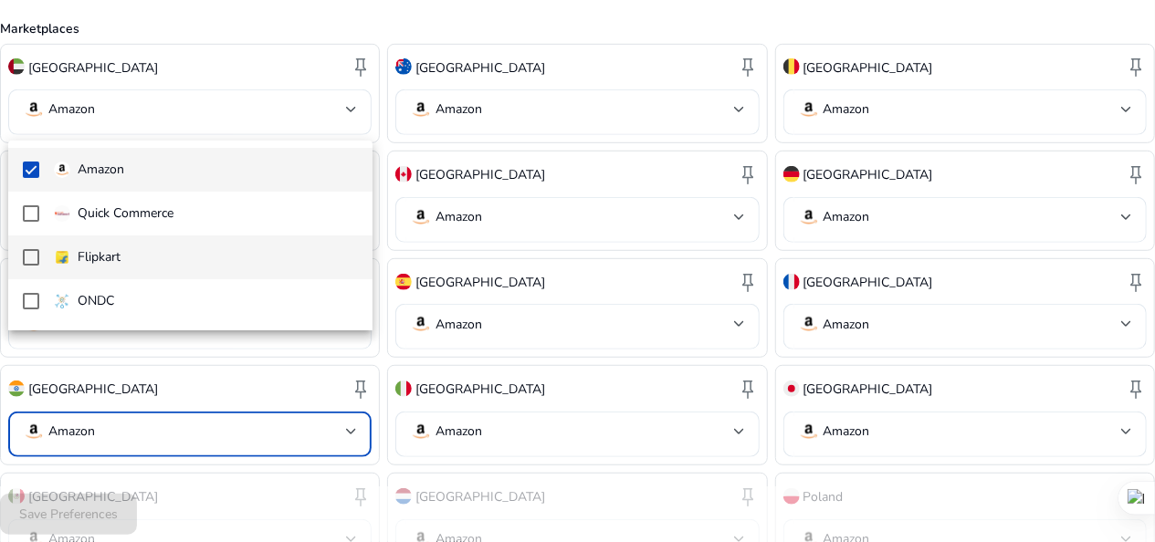
click at [130, 161] on span "Amazon" at bounding box center [206, 170] width 304 height 20
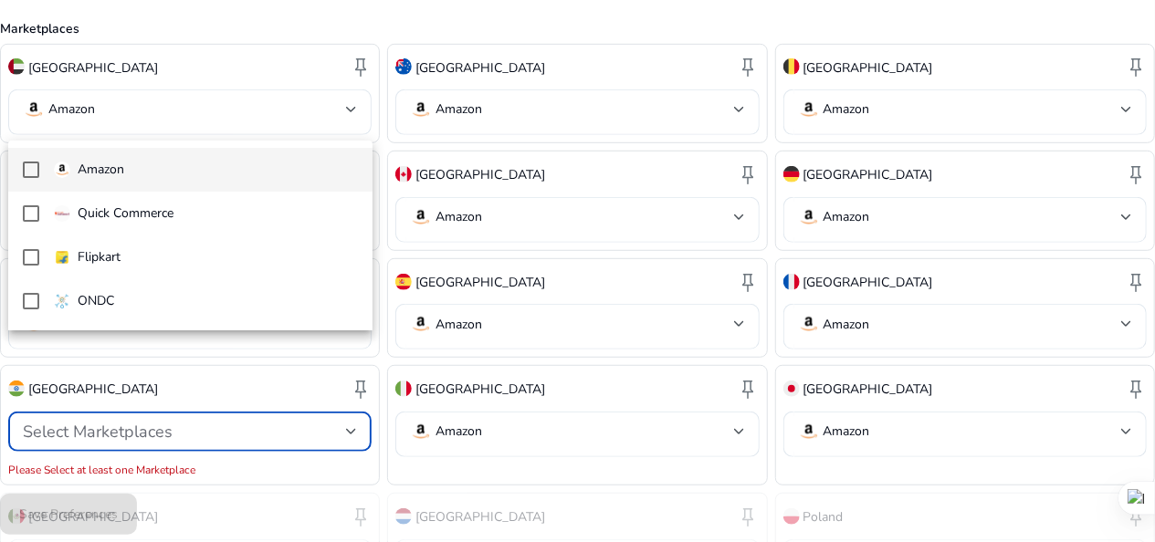
click at [197, 367] on div at bounding box center [577, 271] width 1155 height 542
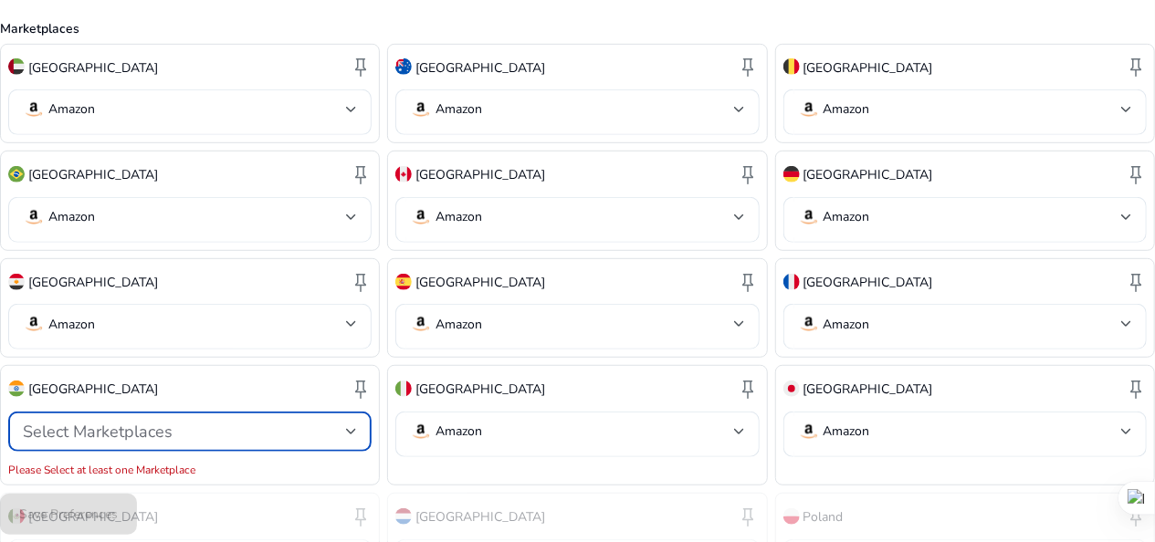
click at [124, 421] on span "Select Marketplaces" at bounding box center [98, 432] width 150 height 22
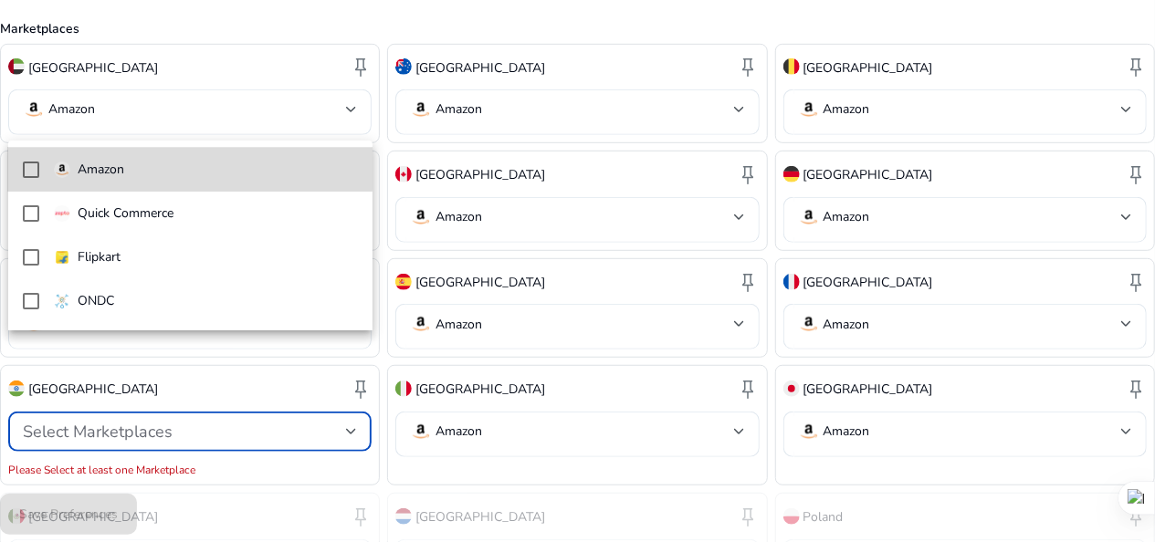
click at [30, 168] on mat-pseudo-checkbox at bounding box center [31, 170] width 16 height 16
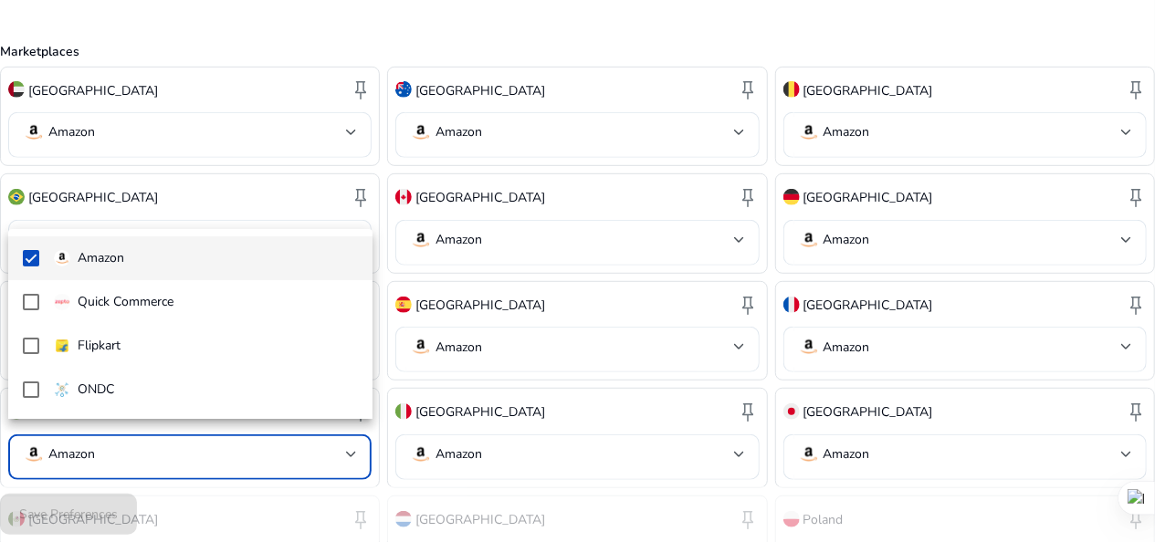
scroll to position [373, 0]
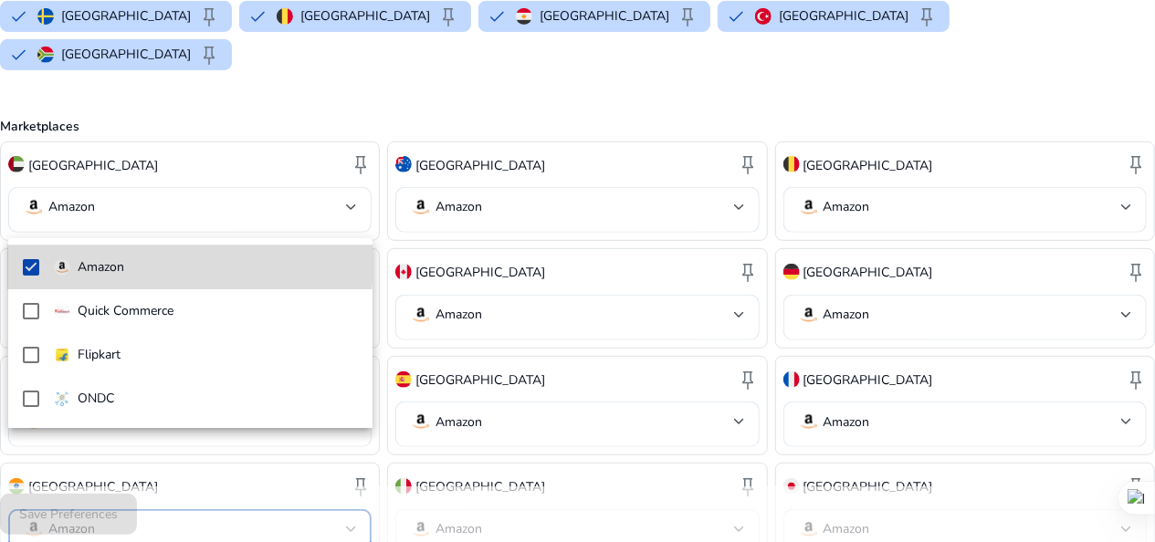
click at [93, 259] on p "Amazon" at bounding box center [101, 267] width 47 height 20
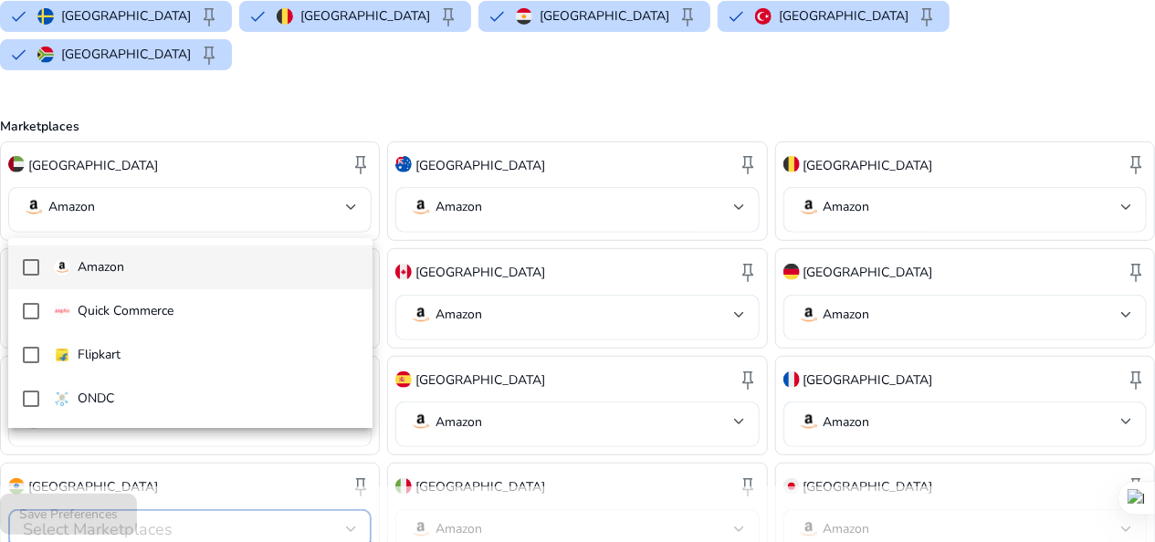
click at [92, 259] on p "Amazon" at bounding box center [101, 267] width 47 height 20
click at [273, 453] on div at bounding box center [577, 271] width 1155 height 542
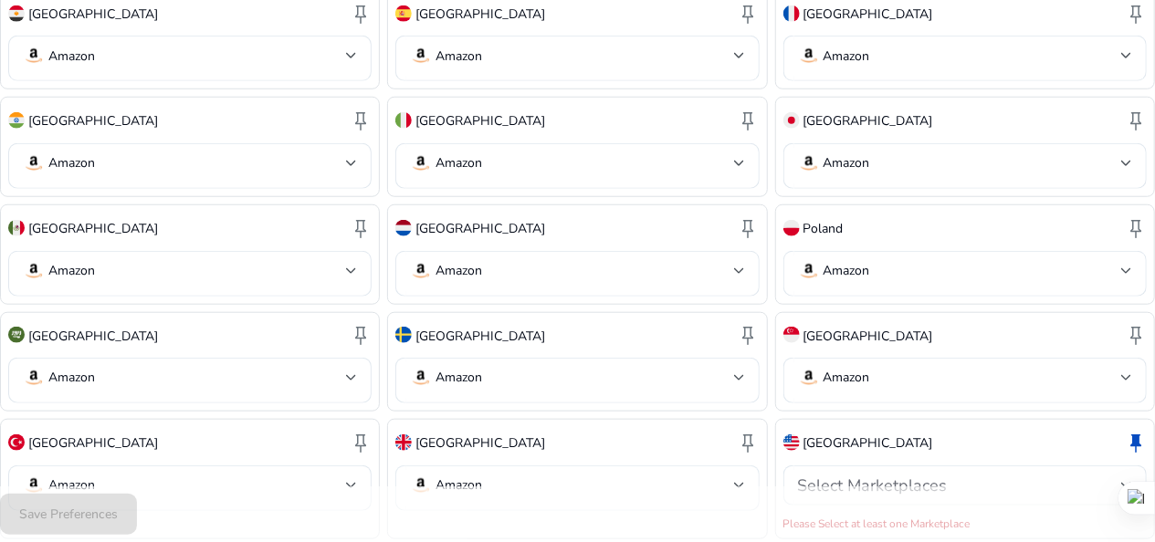
scroll to position [830, 0]
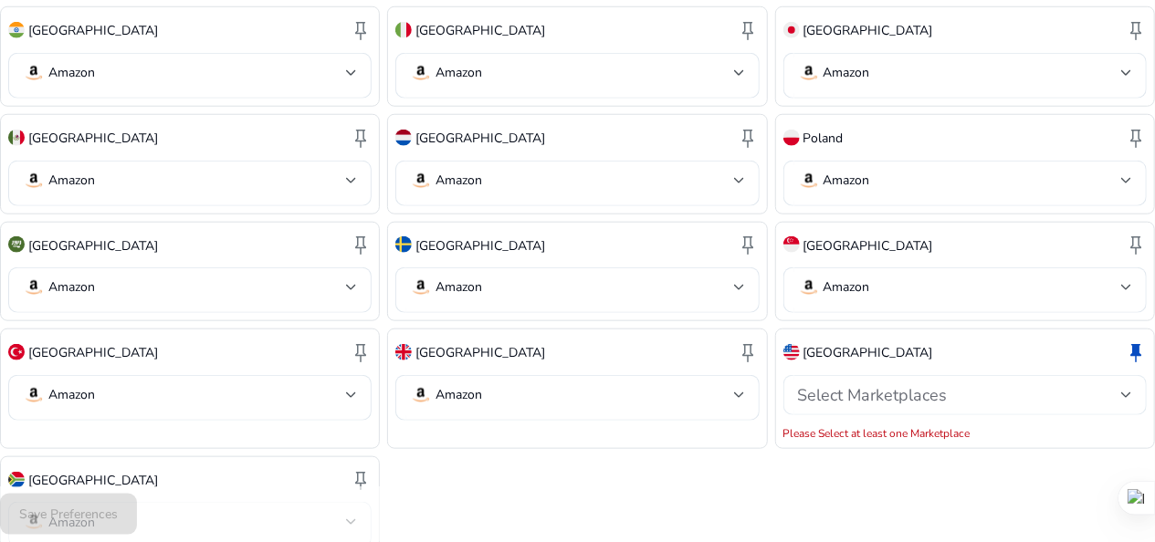
click at [835, 375] on div "Select Marketplaces" at bounding box center [965, 395] width 334 height 40
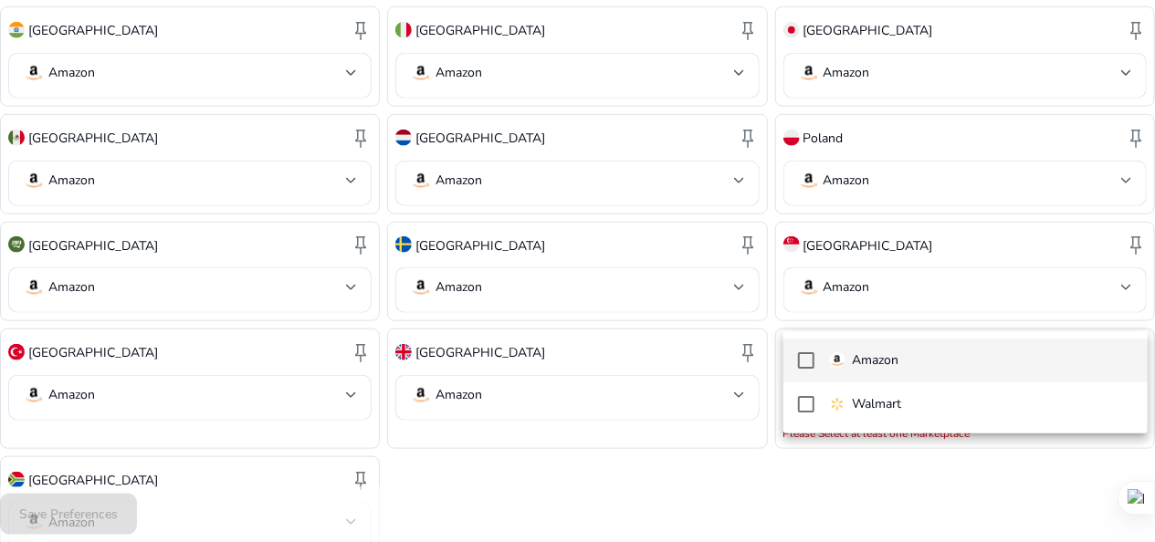
click at [832, 362] on img at bounding box center [837, 360] width 16 height 16
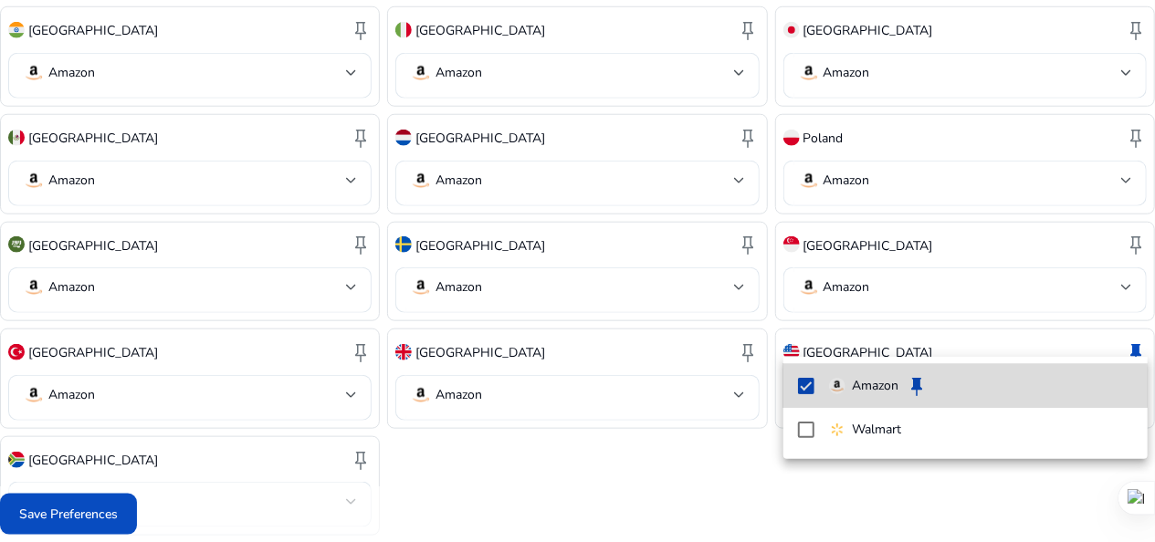
scroll to position [810, 0]
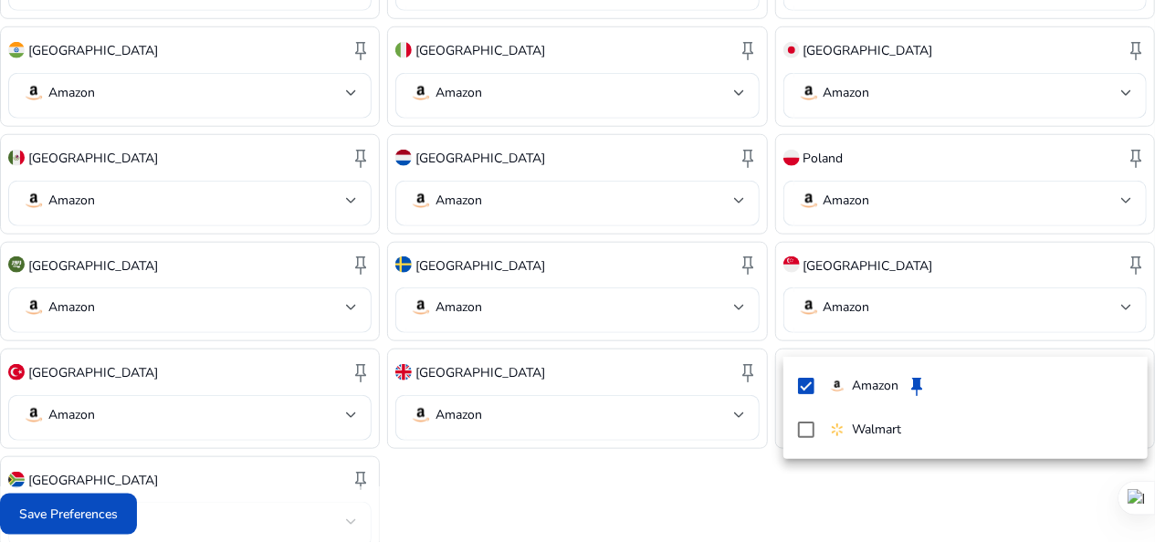
click at [673, 444] on div at bounding box center [577, 271] width 1155 height 542
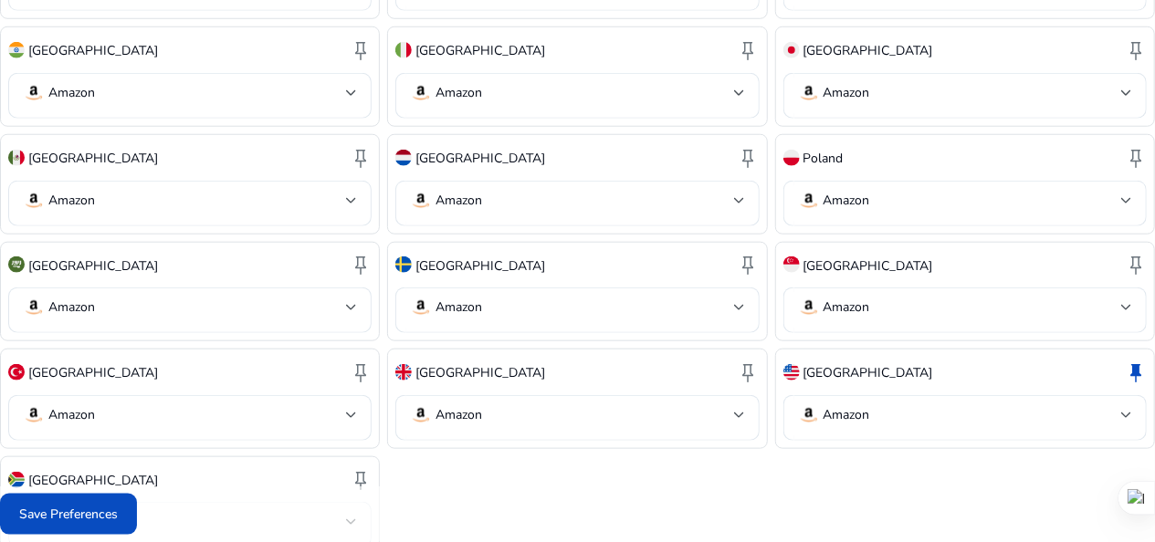
click at [170, 502] on div "Amazon" at bounding box center [190, 525] width 334 height 46
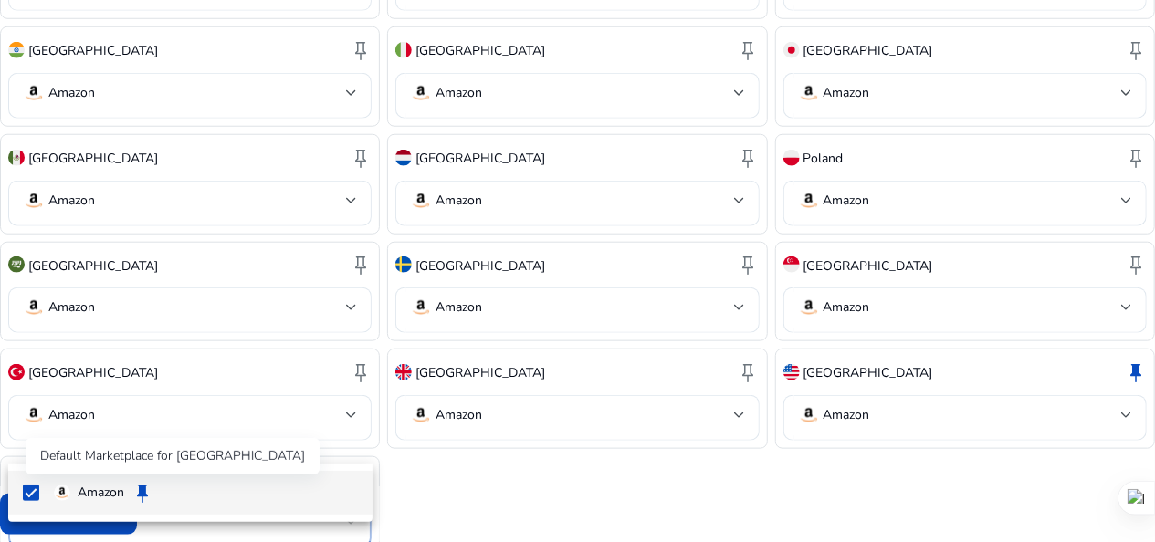
click at [151, 488] on span "keep" at bounding box center [142, 493] width 22 height 22
click at [570, 419] on div at bounding box center [577, 271] width 1155 height 542
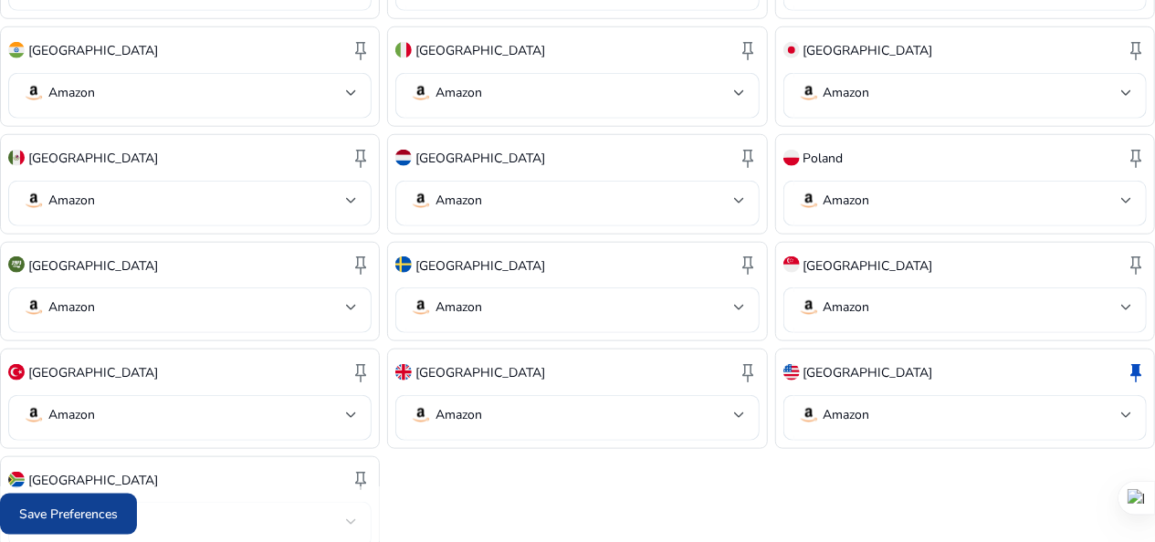
click at [96, 514] on span "Save Preferences" at bounding box center [68, 514] width 99 height 19
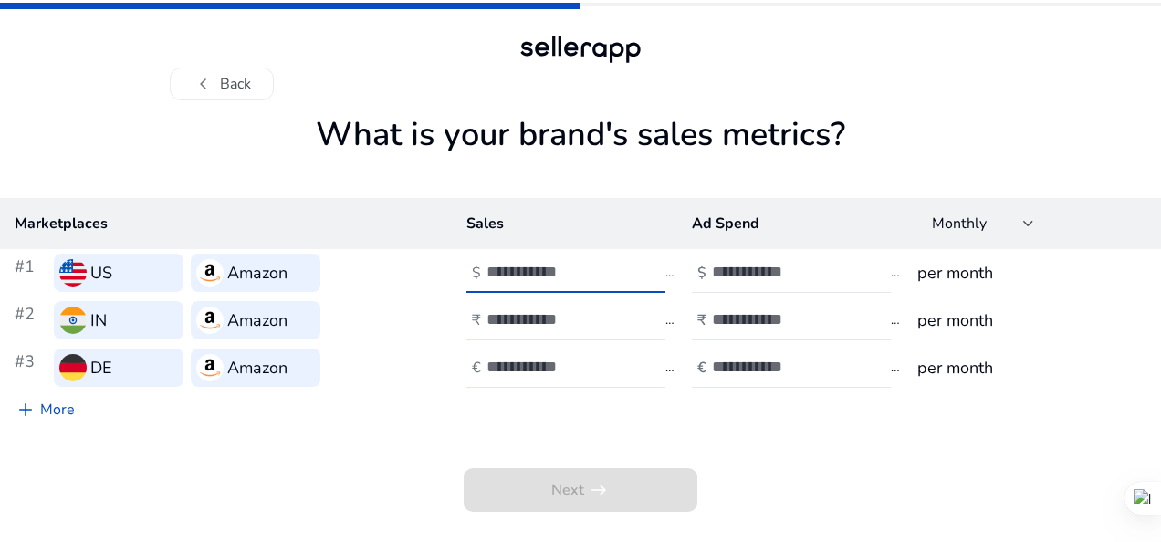
click at [568, 274] on input "number" at bounding box center [548, 272] width 123 height 20
type input "*"
click at [531, 318] on input "number" at bounding box center [548, 319] width 123 height 20
type input "*"
click at [531, 369] on input "number" at bounding box center [548, 367] width 123 height 20
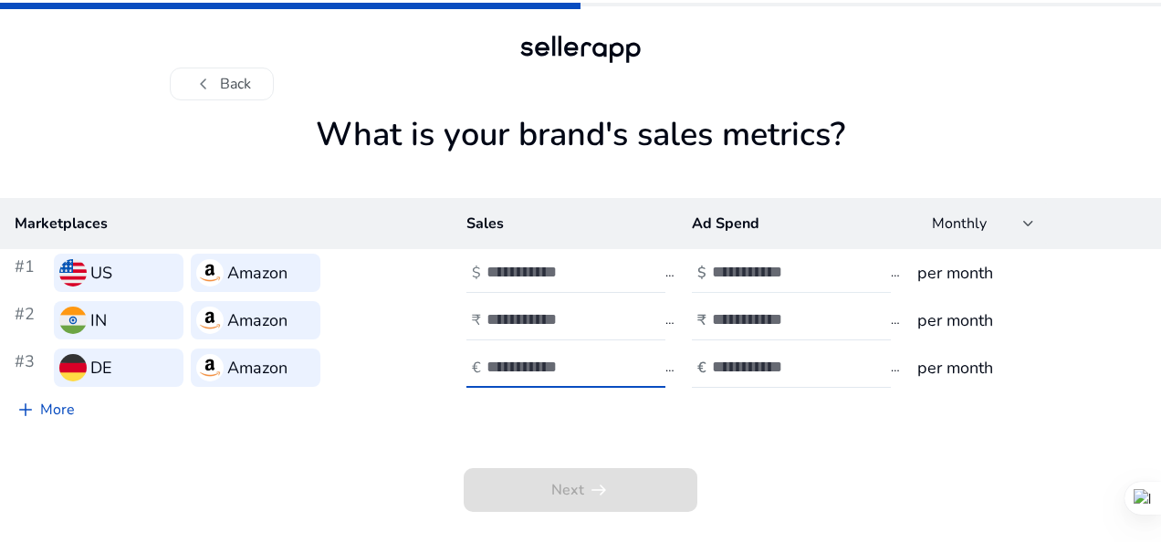
type input "*"
click at [733, 275] on input "number" at bounding box center [773, 272] width 123 height 20
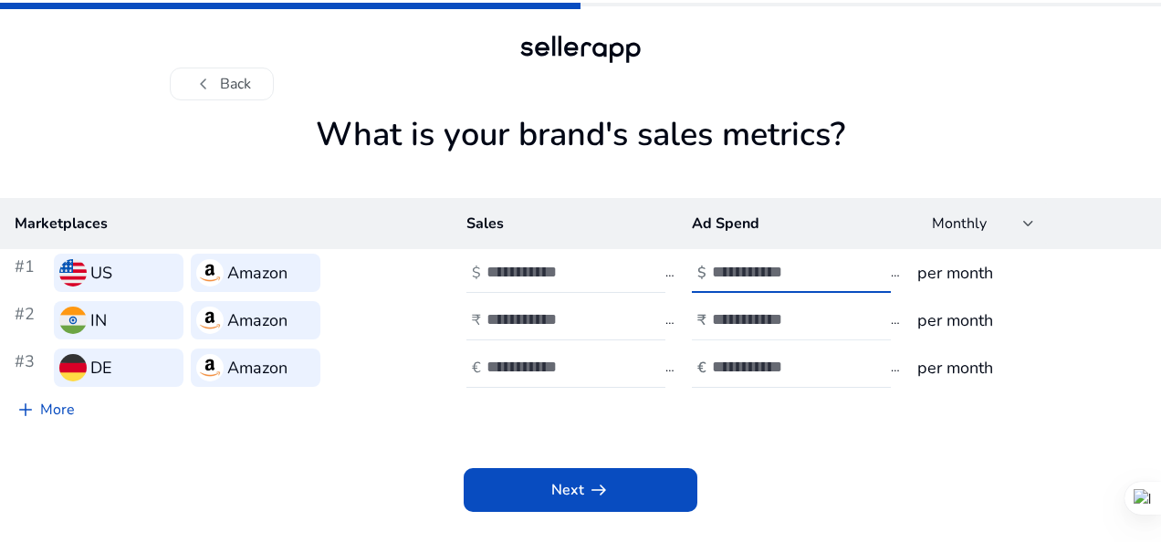
type input "*"
click at [789, 318] on input "number" at bounding box center [773, 319] width 123 height 20
type input "*"
click at [778, 360] on input "number" at bounding box center [773, 367] width 123 height 20
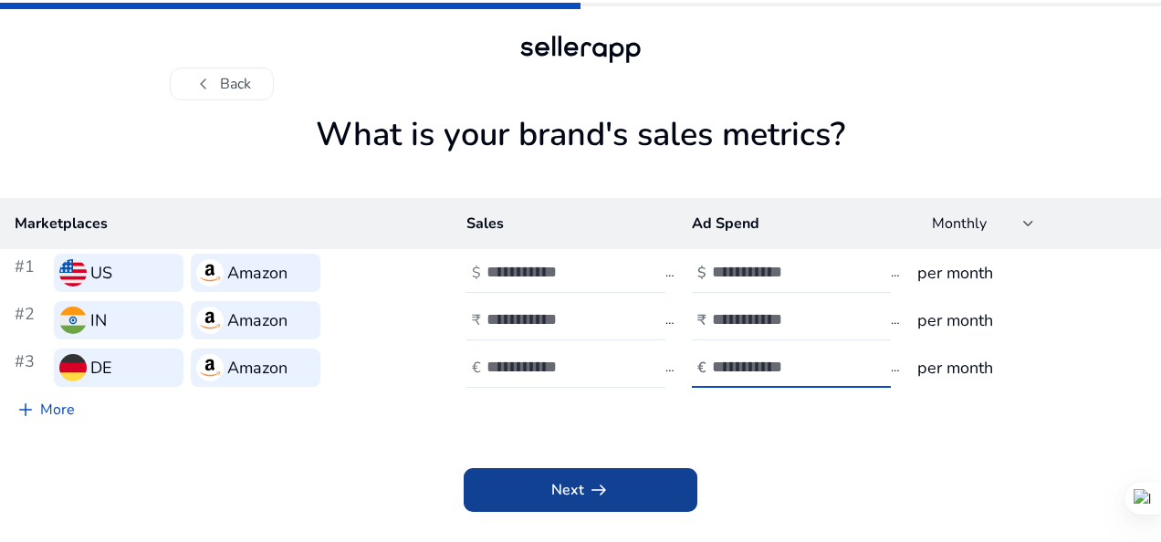
type input "*"
click at [634, 499] on span at bounding box center [581, 490] width 234 height 44
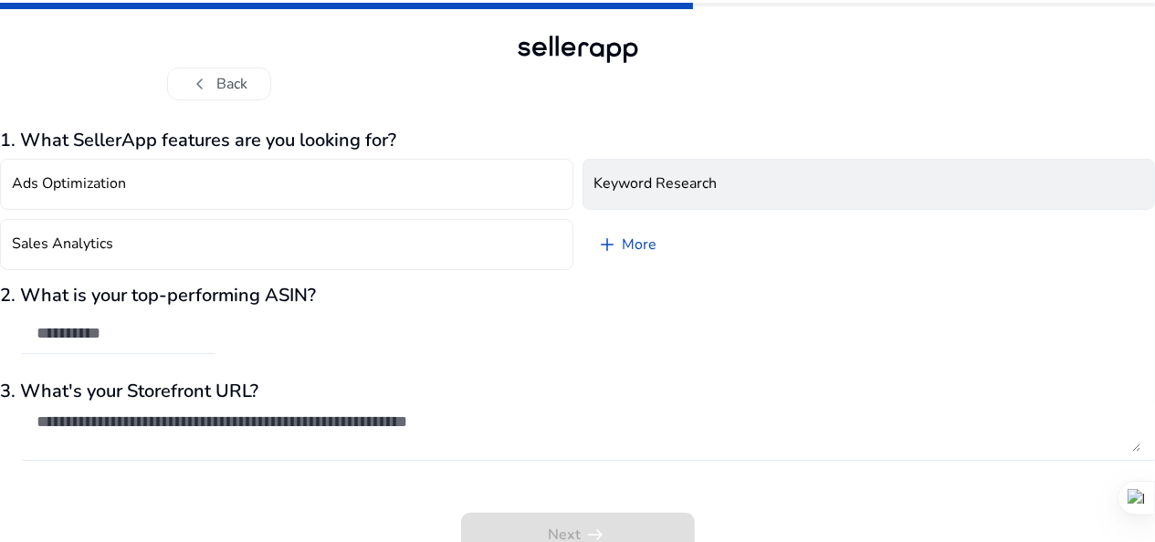
click at [658, 183] on h4 "Keyword Research" at bounding box center [655, 183] width 123 height 17
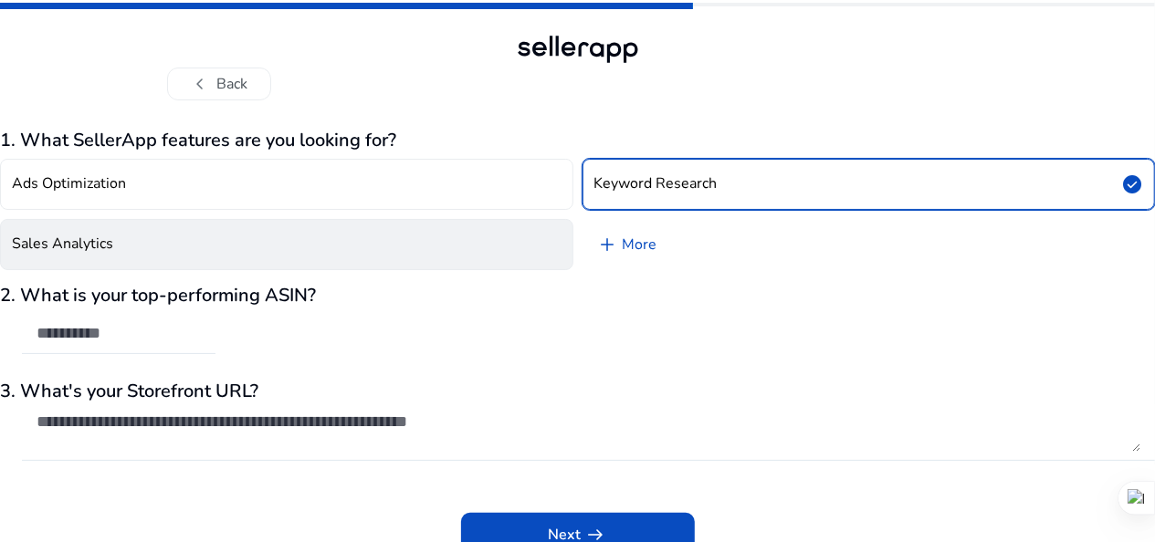
click at [429, 266] on button "Sales Analytics" at bounding box center [286, 244] width 573 height 51
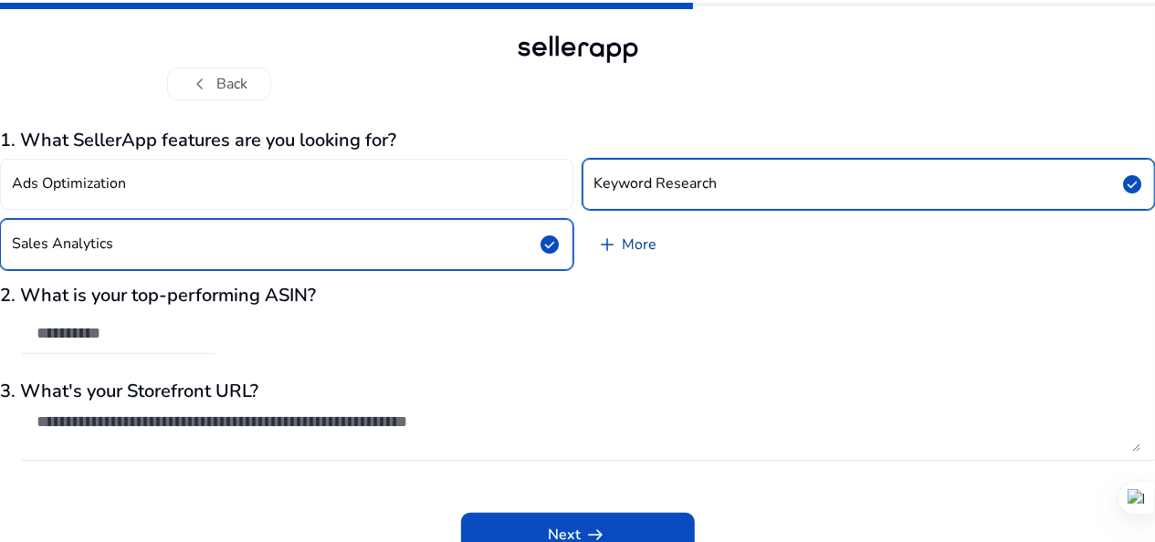
click at [625, 247] on link "add More" at bounding box center [626, 244] width 89 height 51
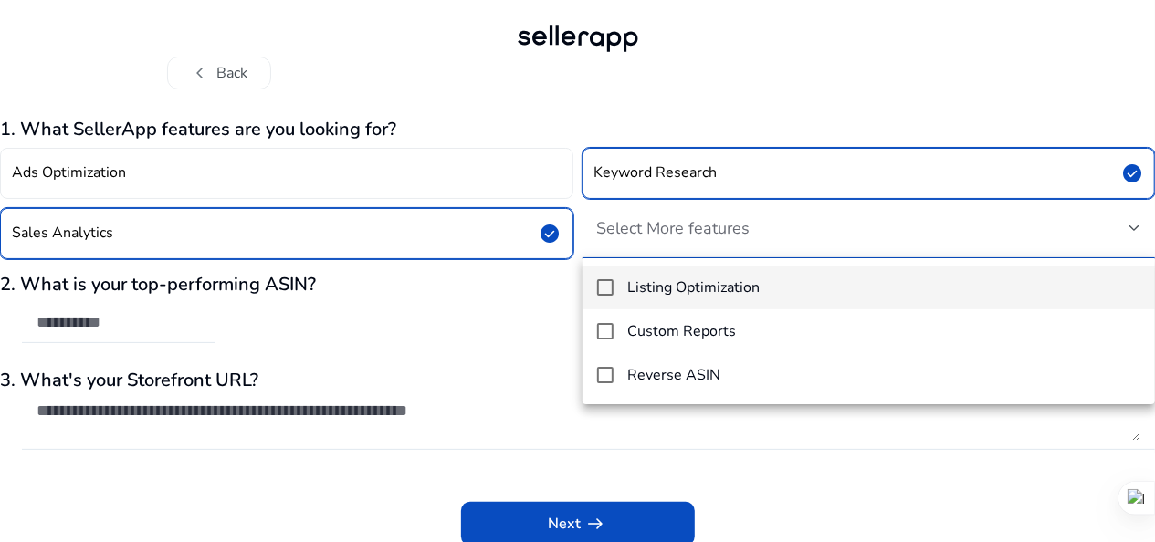
scroll to position [15, 0]
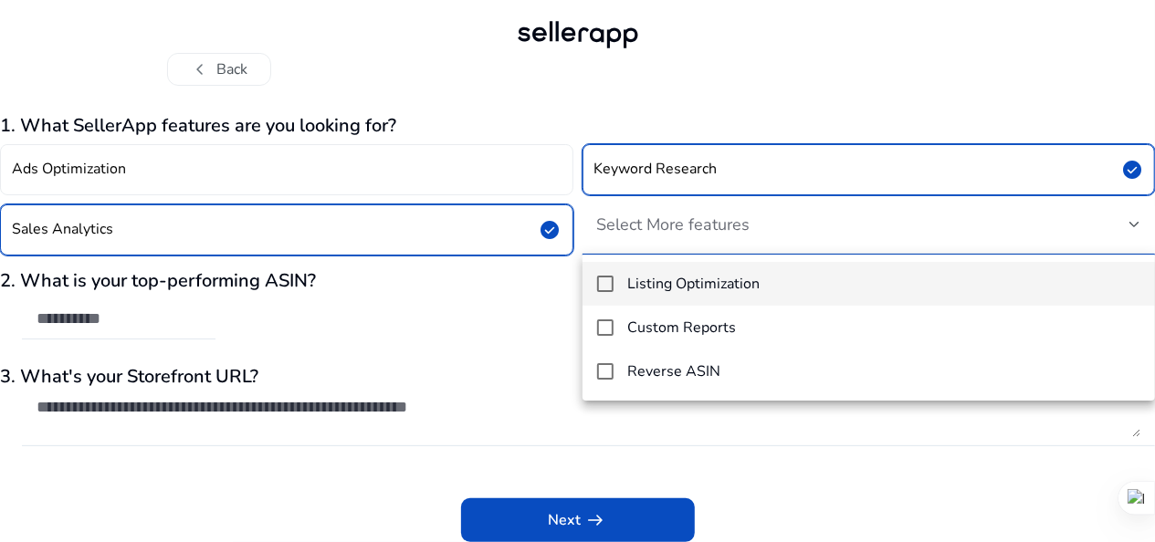
click at [482, 303] on div at bounding box center [577, 271] width 1155 height 542
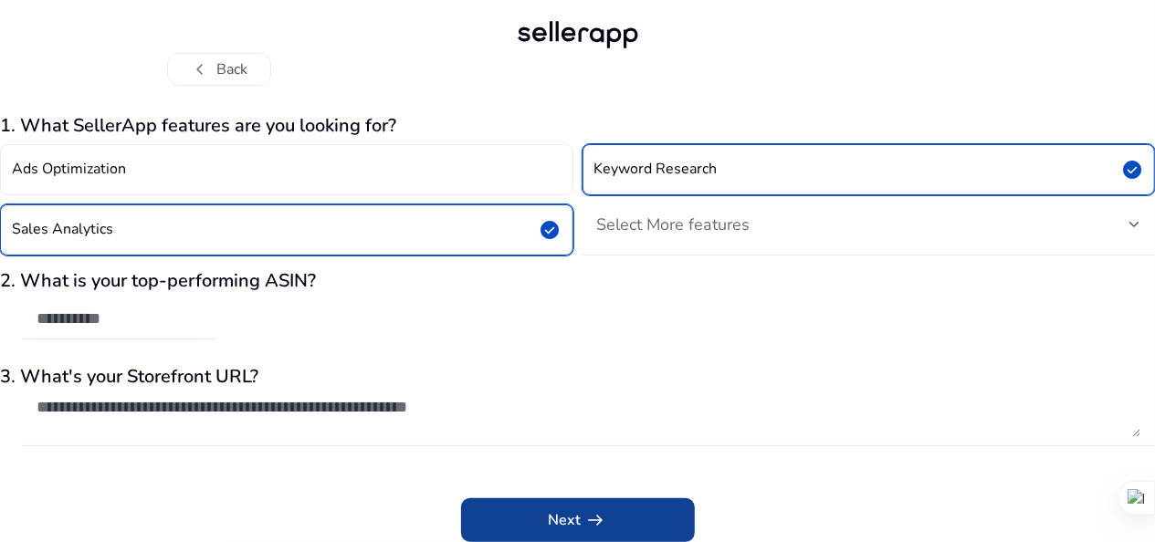
click at [593, 537] on span at bounding box center [578, 520] width 234 height 44
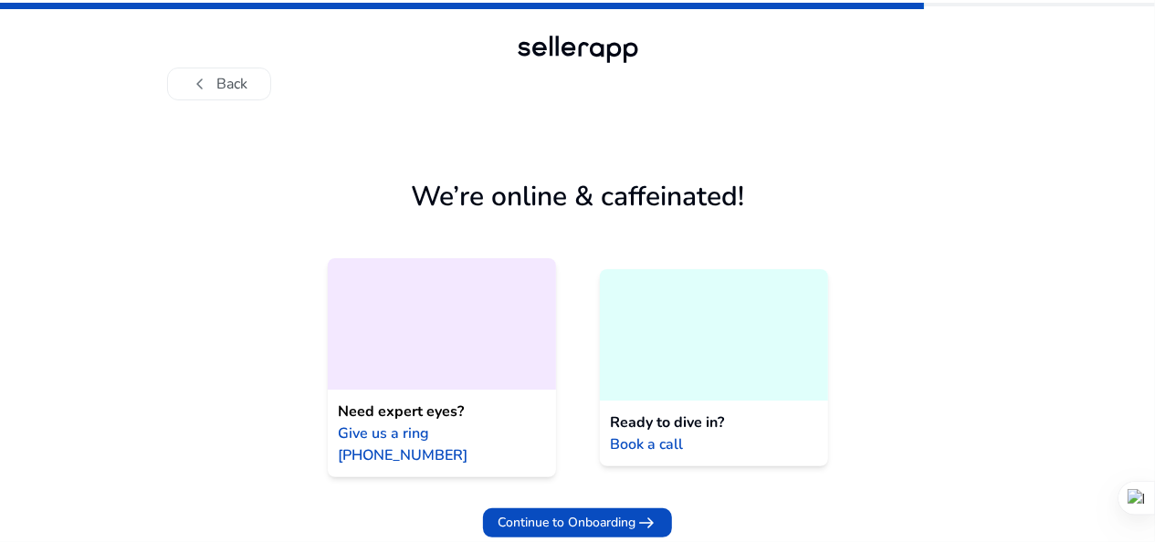
scroll to position [0, 0]
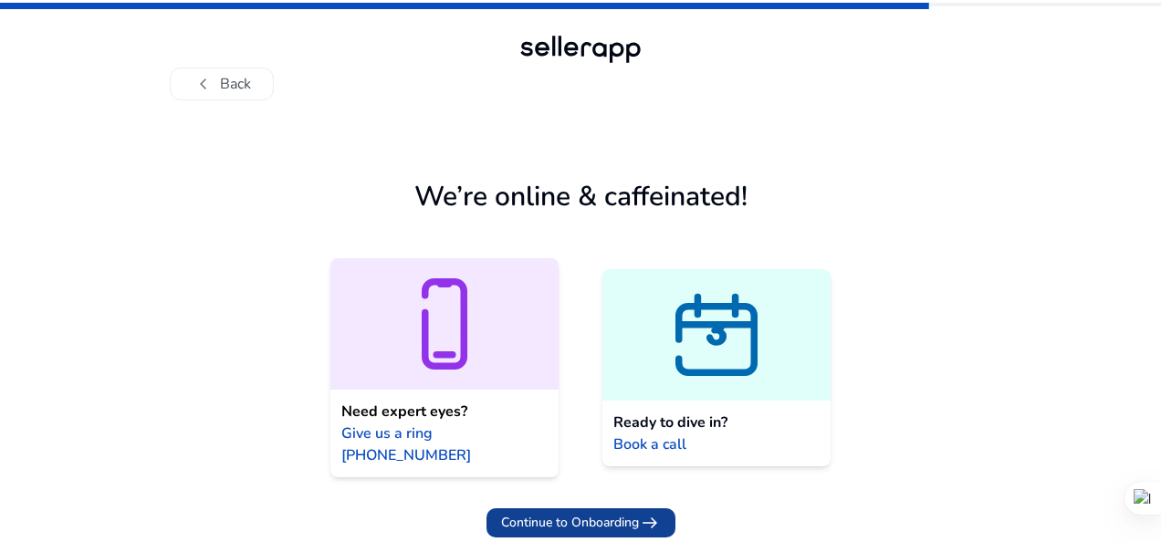
click at [549, 513] on span "Continue to Onboarding" at bounding box center [570, 522] width 138 height 19
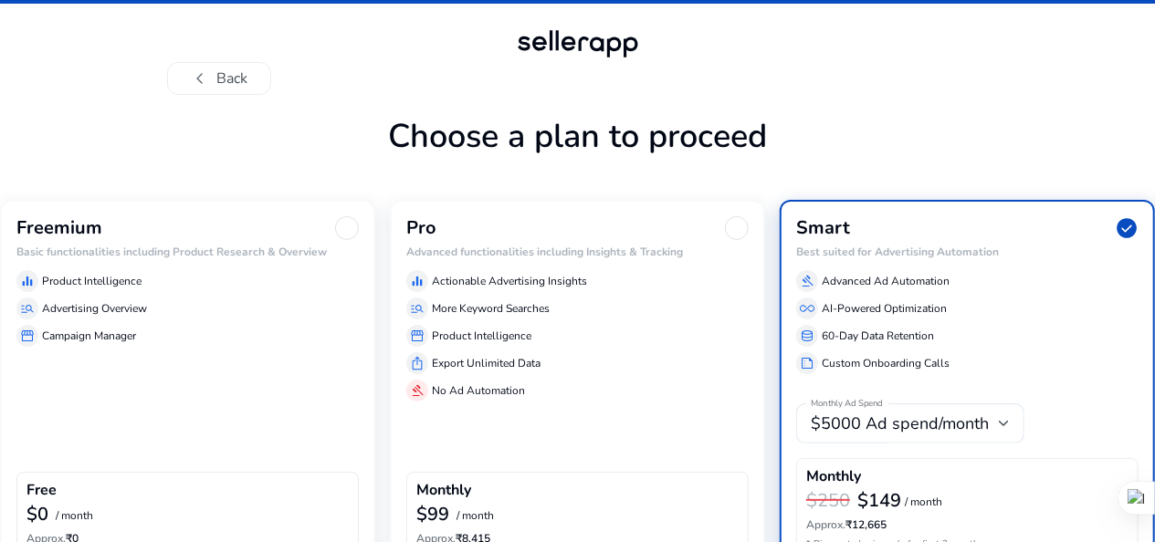
scroll to position [121, 0]
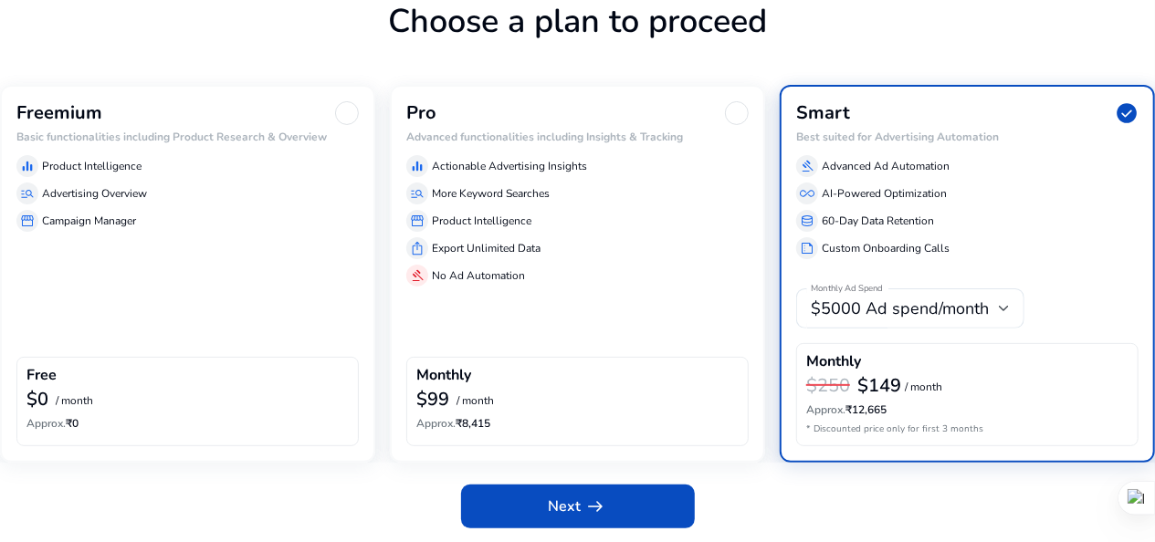
click at [110, 185] on p "Advertising Overview" at bounding box center [94, 193] width 105 height 16
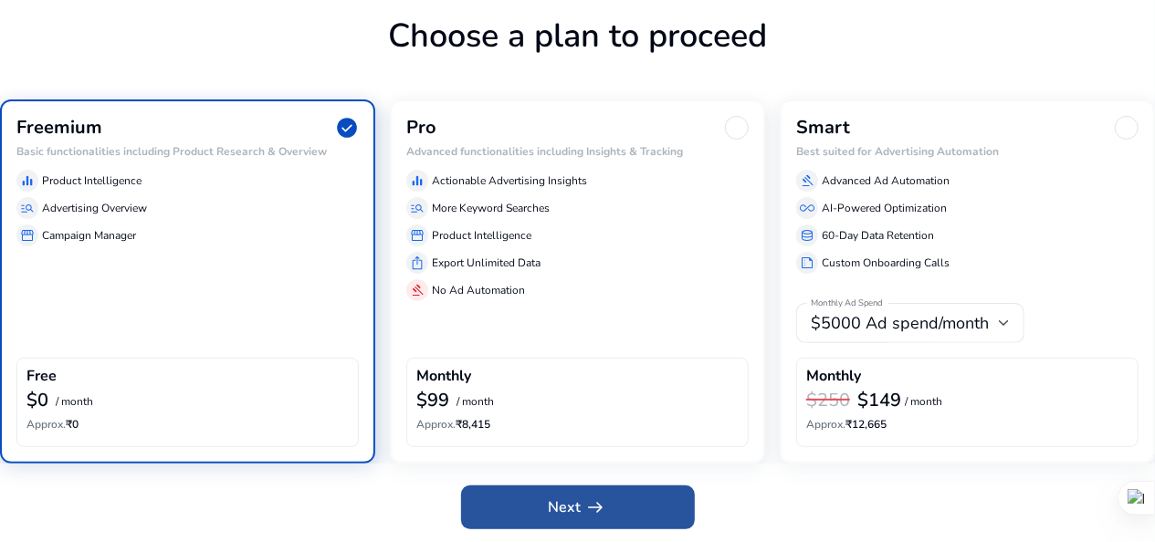
click at [565, 498] on span "Next arrow_right_alt" at bounding box center [578, 508] width 58 height 22
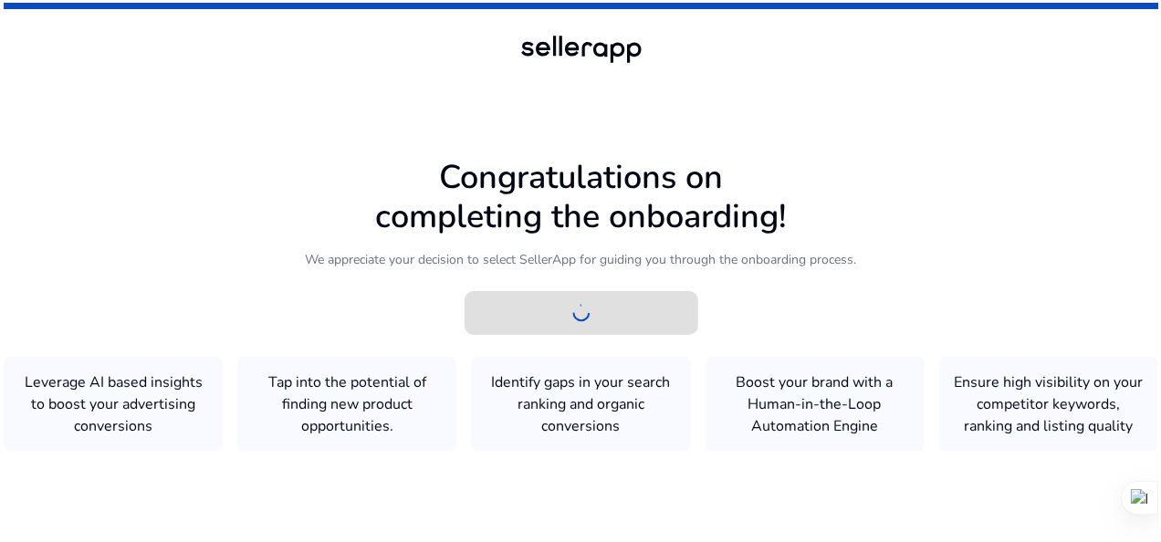
scroll to position [0, 0]
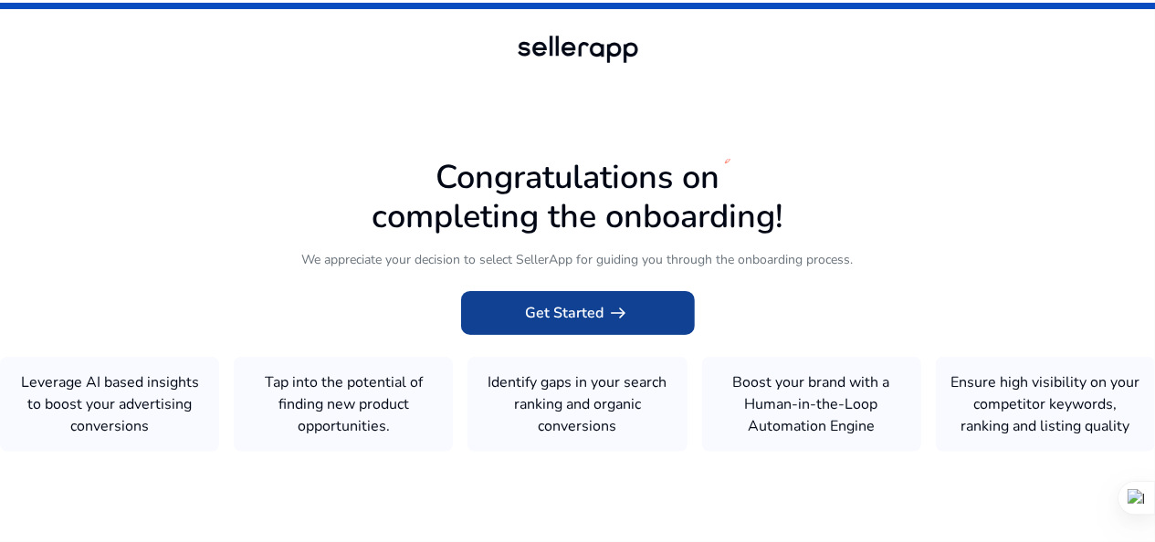
click at [577, 308] on span "Get Started arrow_right_alt" at bounding box center [578, 313] width 104 height 22
